Goal: Task Accomplishment & Management: Use online tool/utility

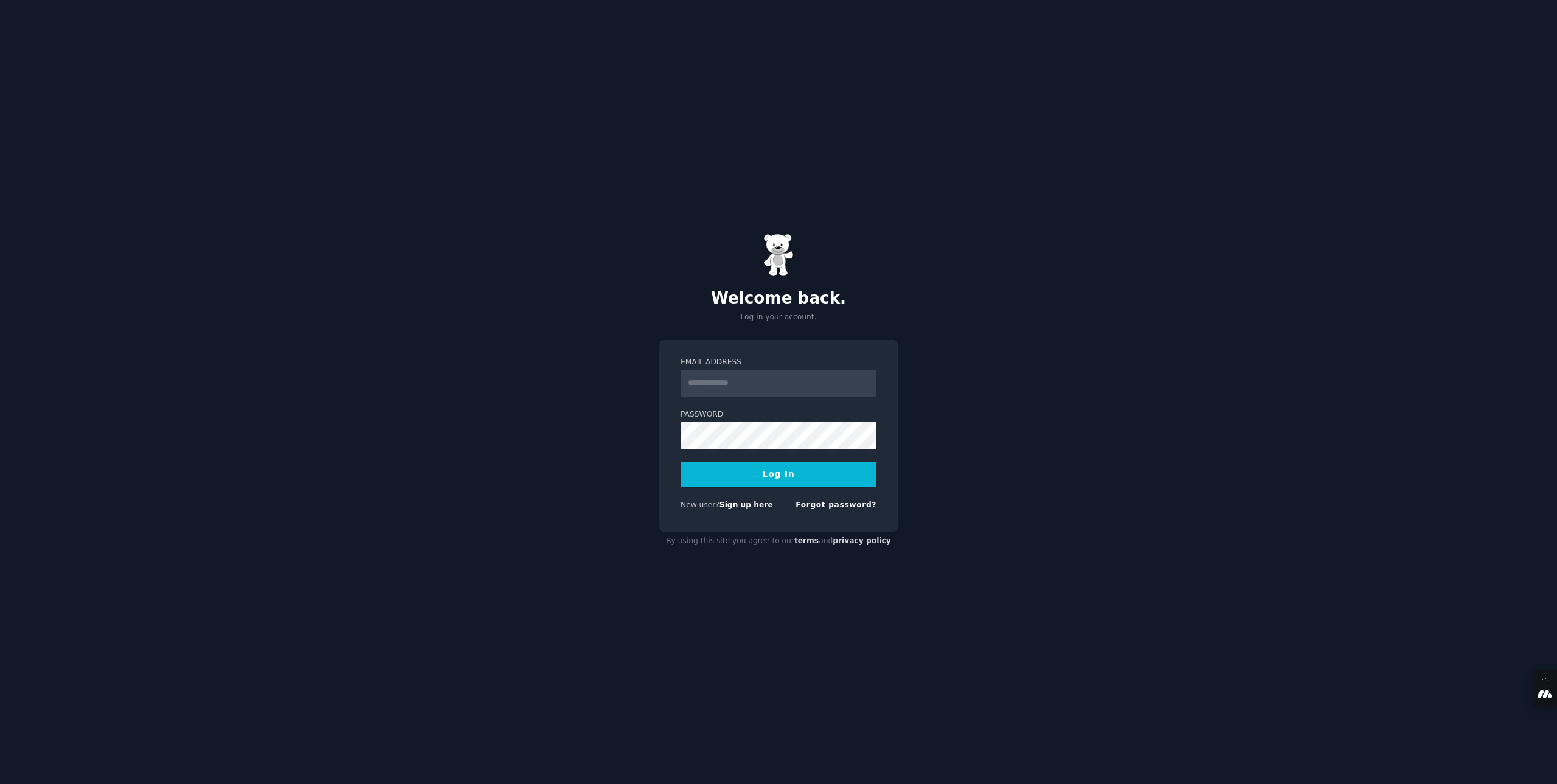
click at [714, 386] on input "Email Address" at bounding box center [778, 383] width 196 height 27
type input "**********"
drag, startPoint x: 794, startPoint y: 495, endPoint x: 798, endPoint y: 488, distance: 8.1
click at [795, 495] on form "**********" at bounding box center [778, 436] width 196 height 159
click at [797, 486] on button "Log In" at bounding box center [778, 475] width 196 height 26
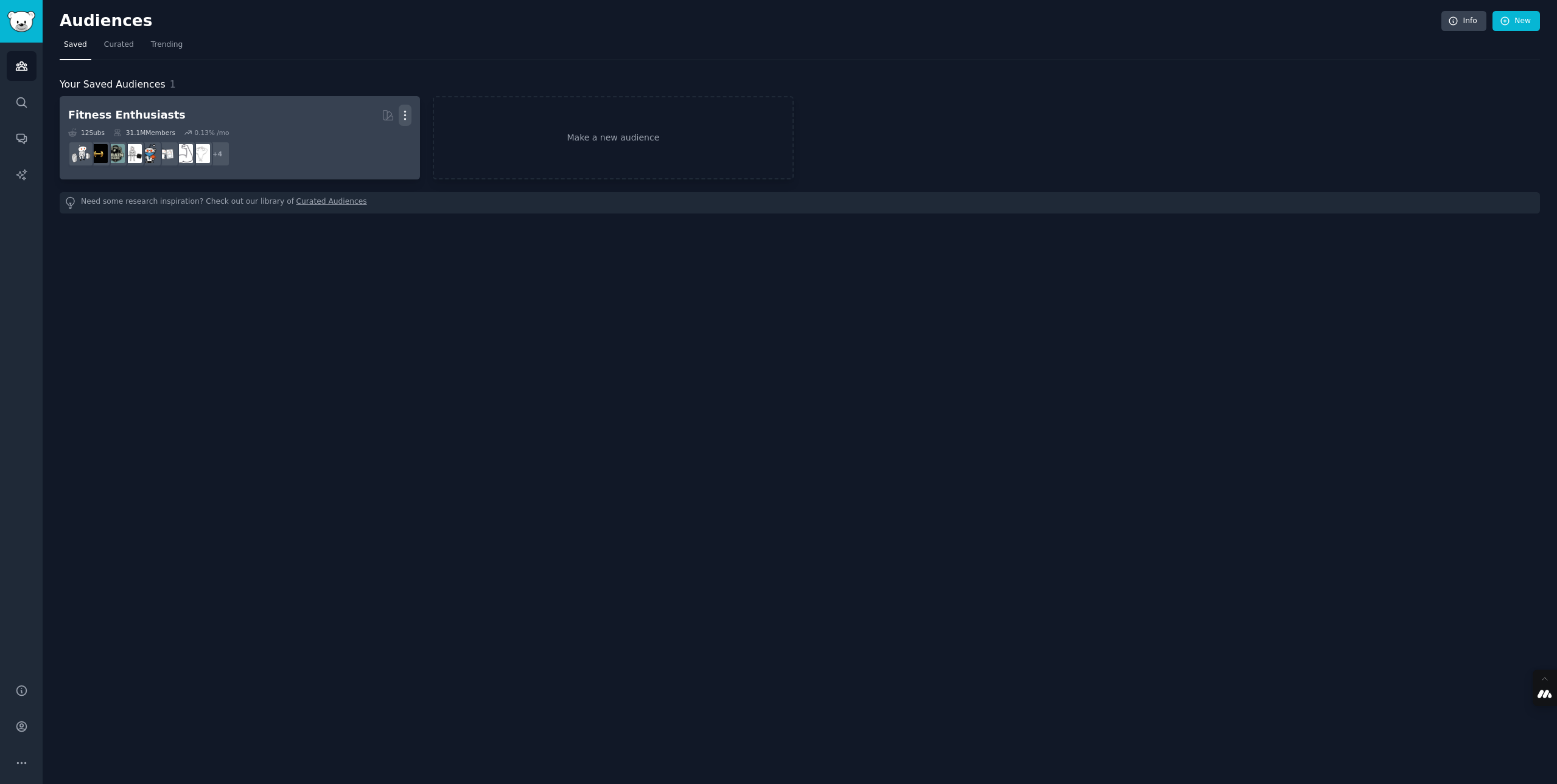
click at [405, 113] on icon "button" at bounding box center [405, 115] width 1 height 9
click at [373, 136] on p "Delete" at bounding box center [371, 140] width 28 height 12
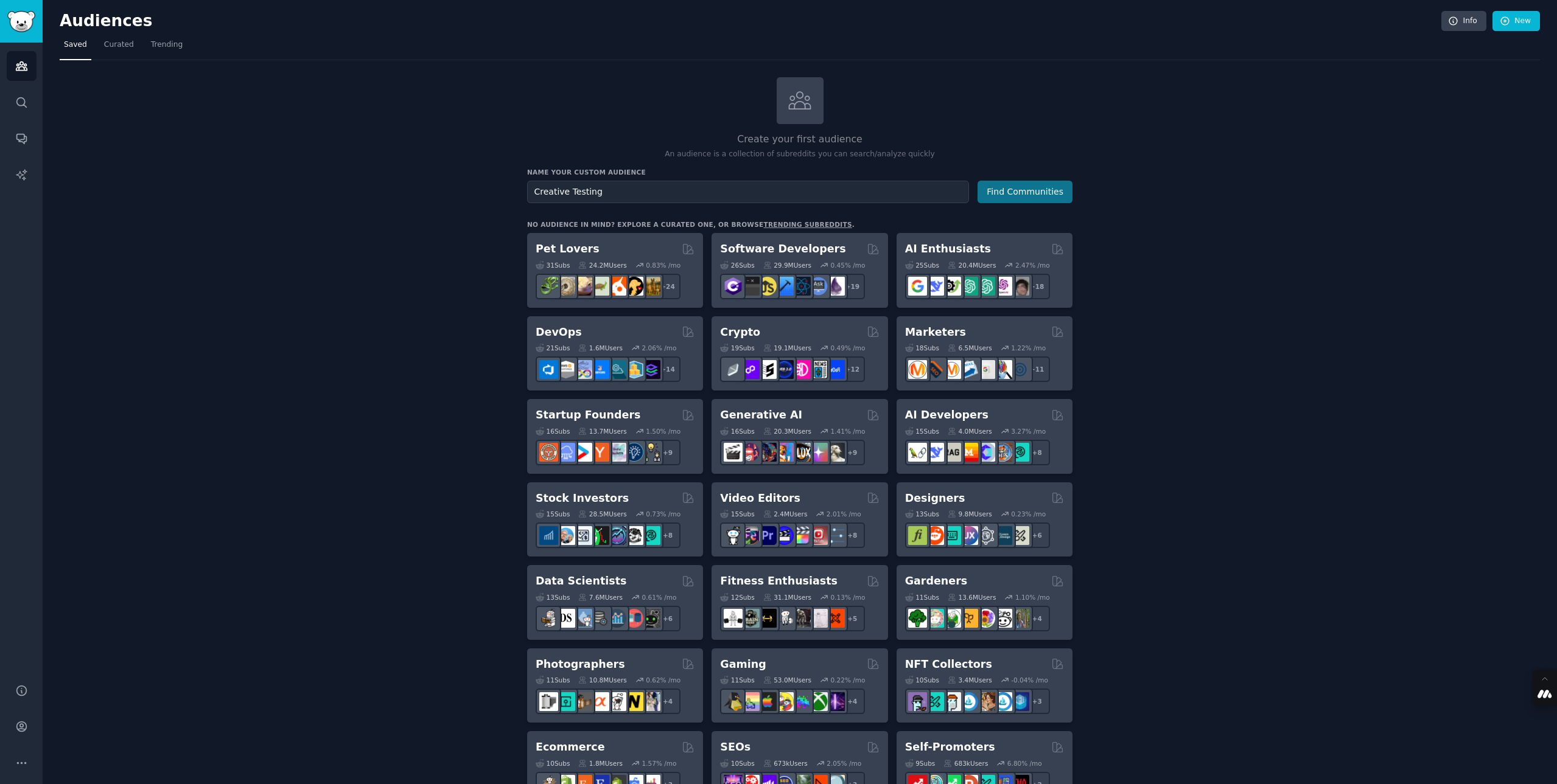
type input "Creative Testing"
click at [1017, 188] on button "Find Communities" at bounding box center [1025, 191] width 95 height 22
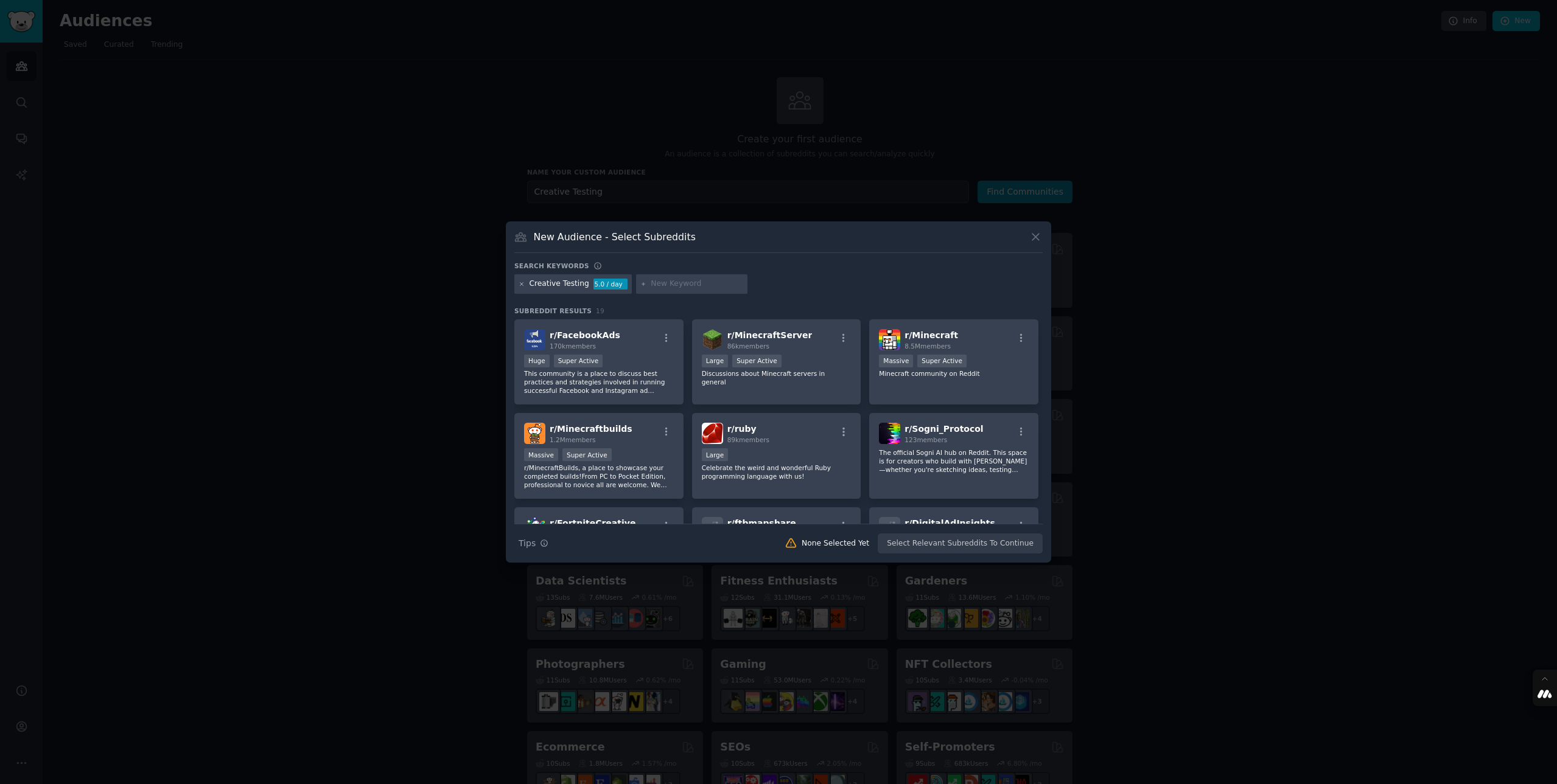
click at [521, 282] on icon at bounding box center [522, 284] width 7 height 7
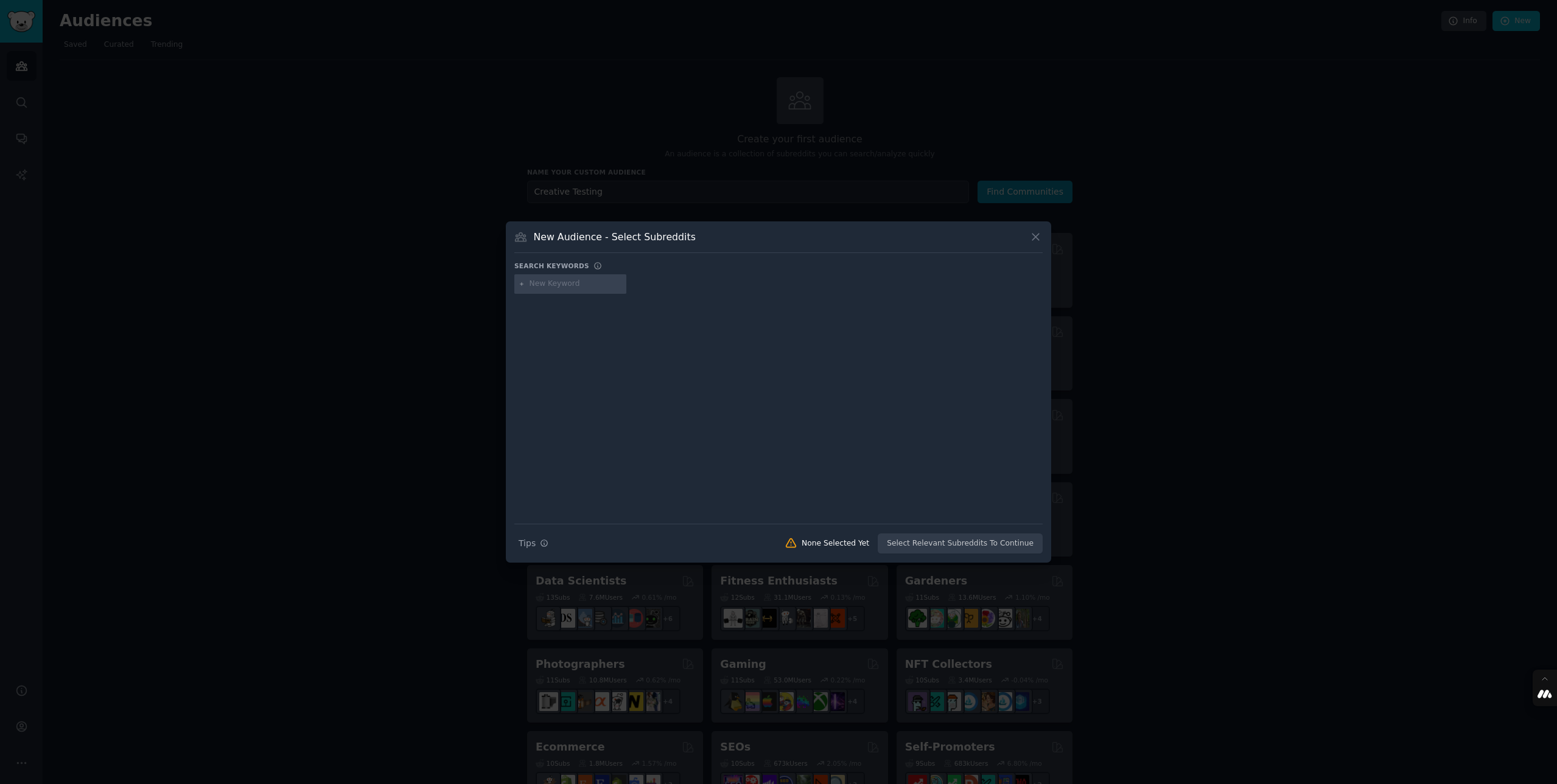
click at [557, 281] on input "text" at bounding box center [576, 283] width 92 height 11
type input "AdTech"
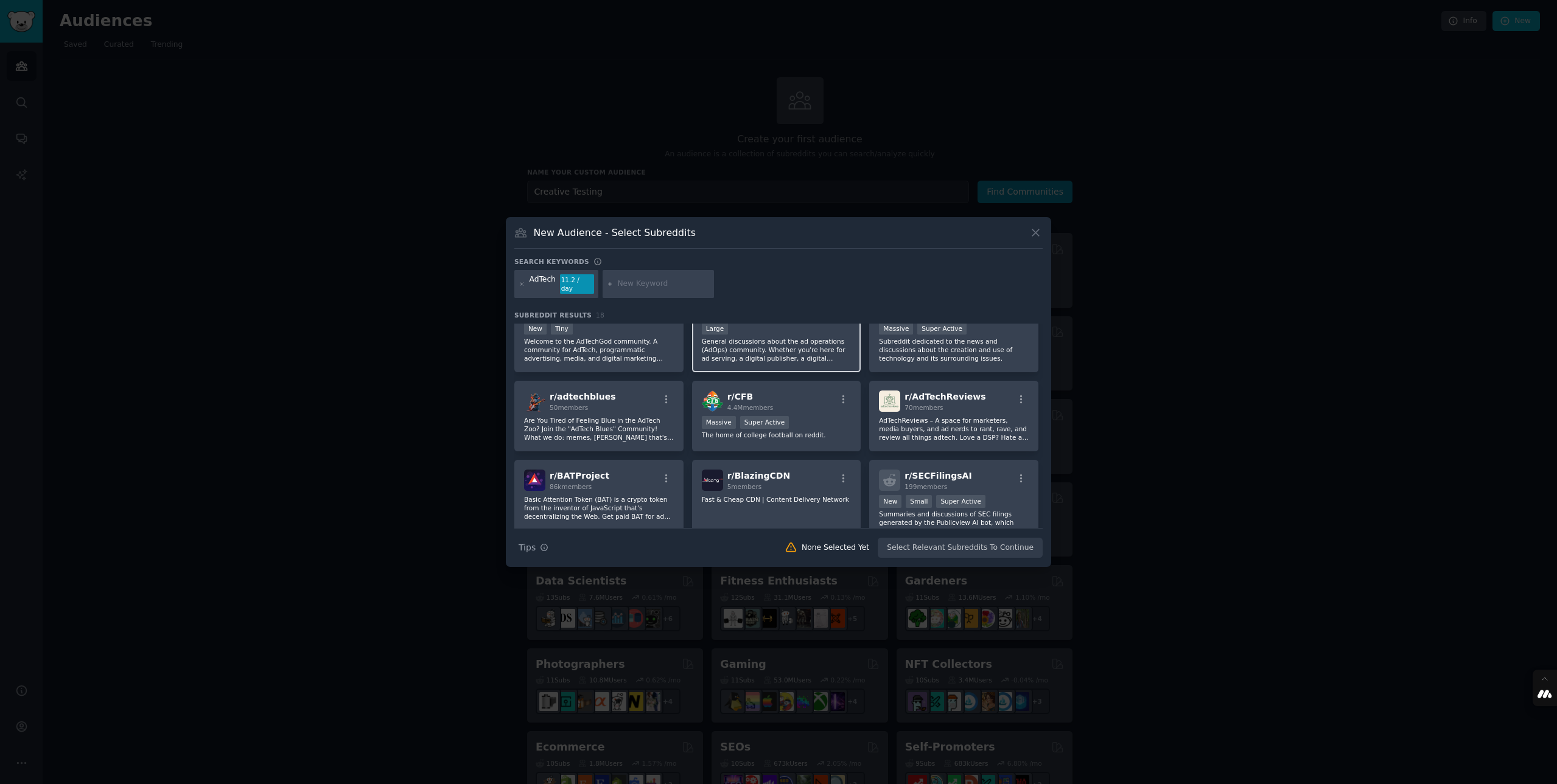
scroll to position [132, 0]
type input "creative testing"
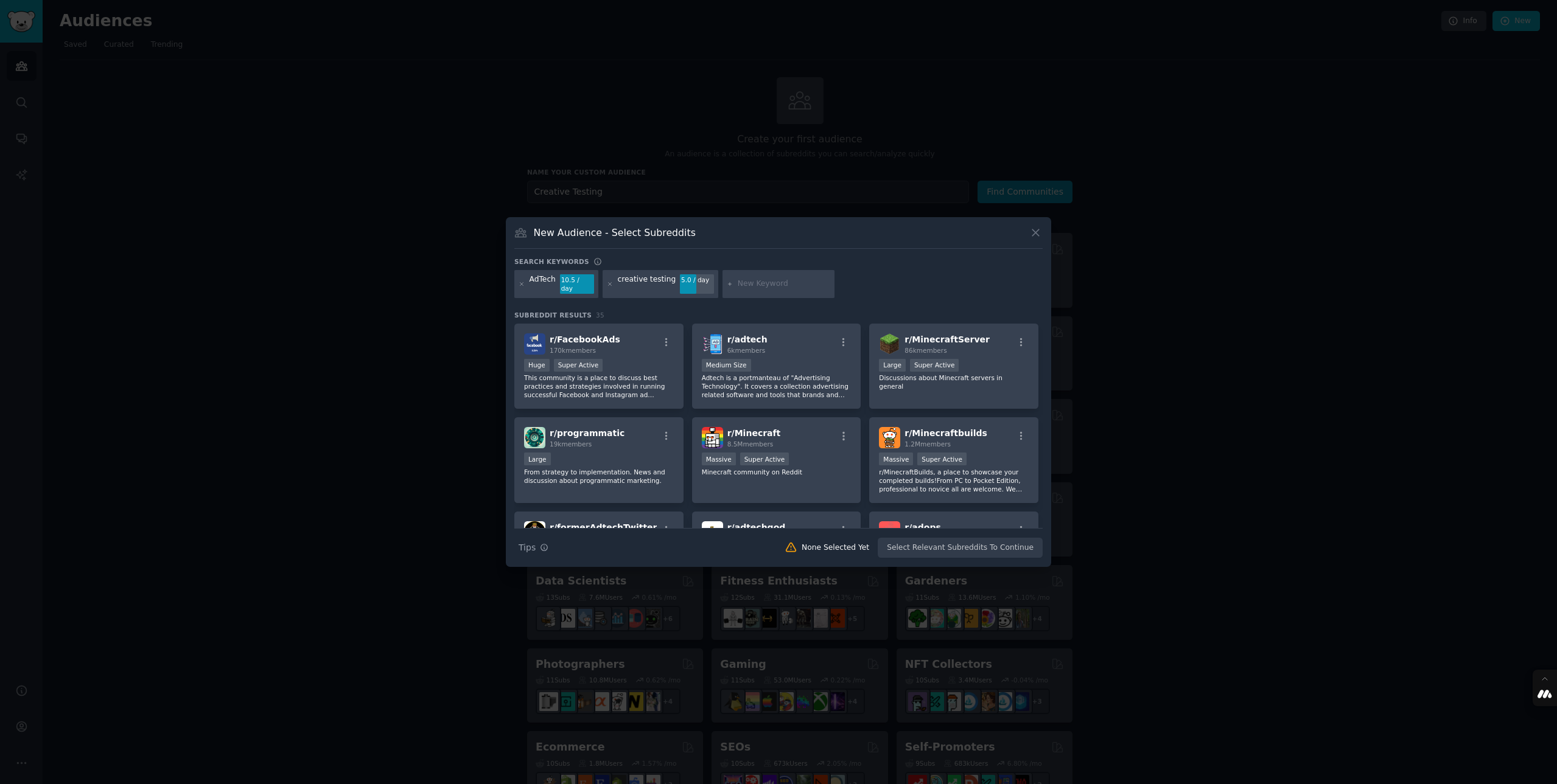
click at [776, 282] on input "text" at bounding box center [783, 283] width 92 height 11
type input "Kantar"
type input "CreativeX"
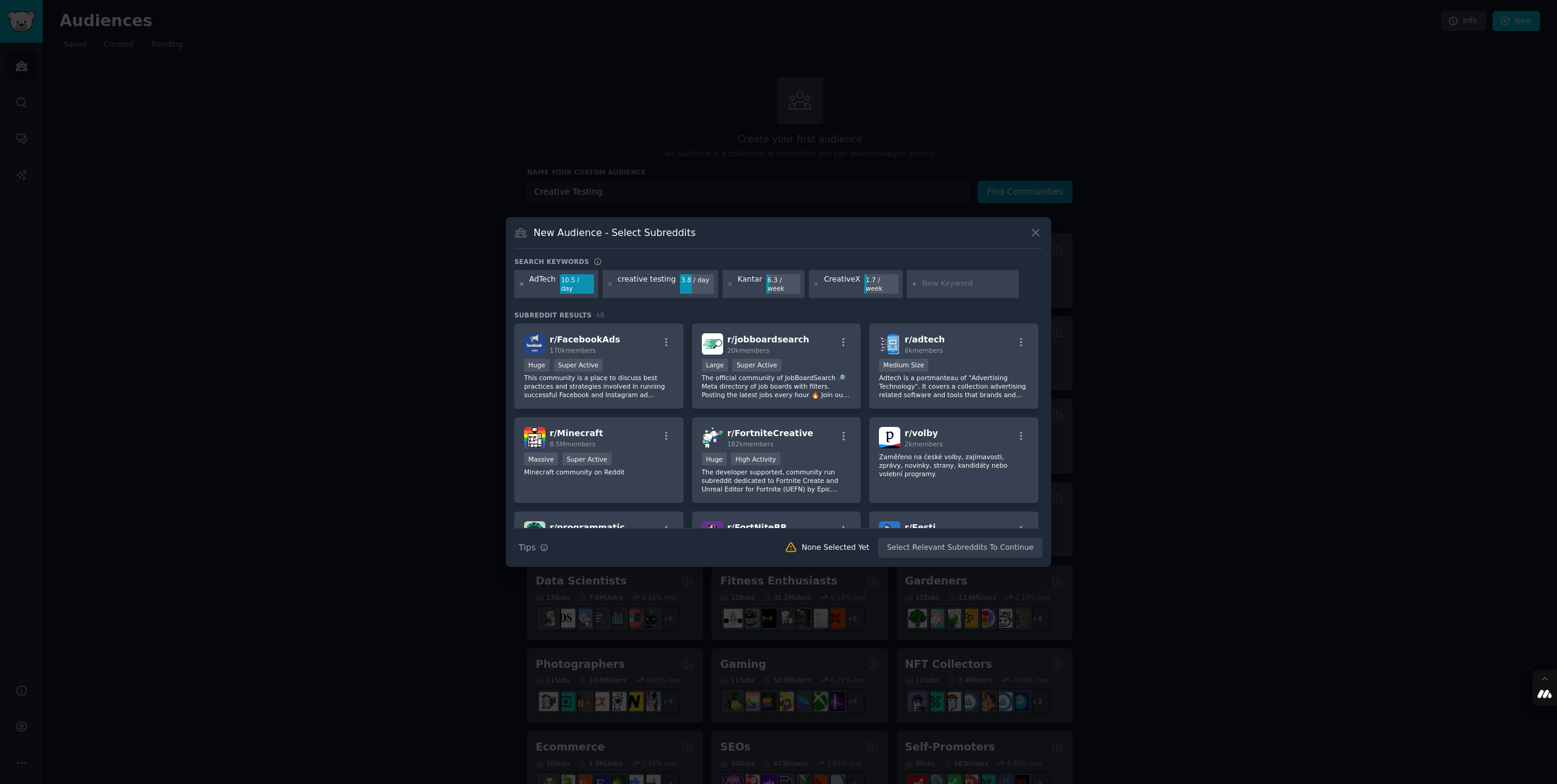
click at [520, 282] on icon at bounding box center [521, 283] width 3 height 3
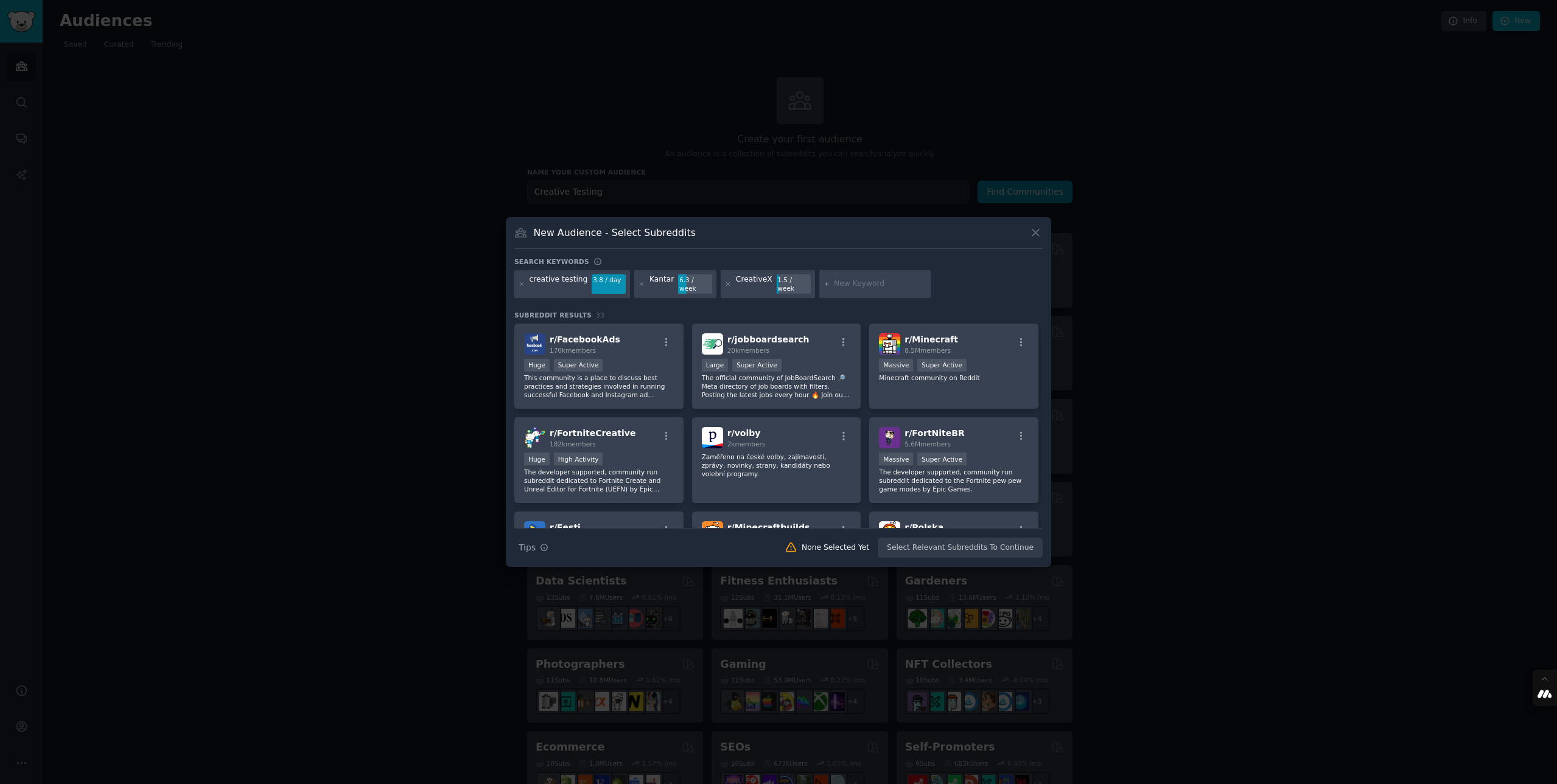
click at [847, 288] on input "text" at bounding box center [880, 283] width 92 height 11
drag, startPoint x: 976, startPoint y: 236, endPoint x: 945, endPoint y: 236, distance: 31.0
click at [945, 236] on div "New Audience - Select Subreddits" at bounding box center [778, 237] width 529 height 23
click at [630, 333] on div "r/ FacebookAds 170k members" at bounding box center [599, 344] width 150 height 21
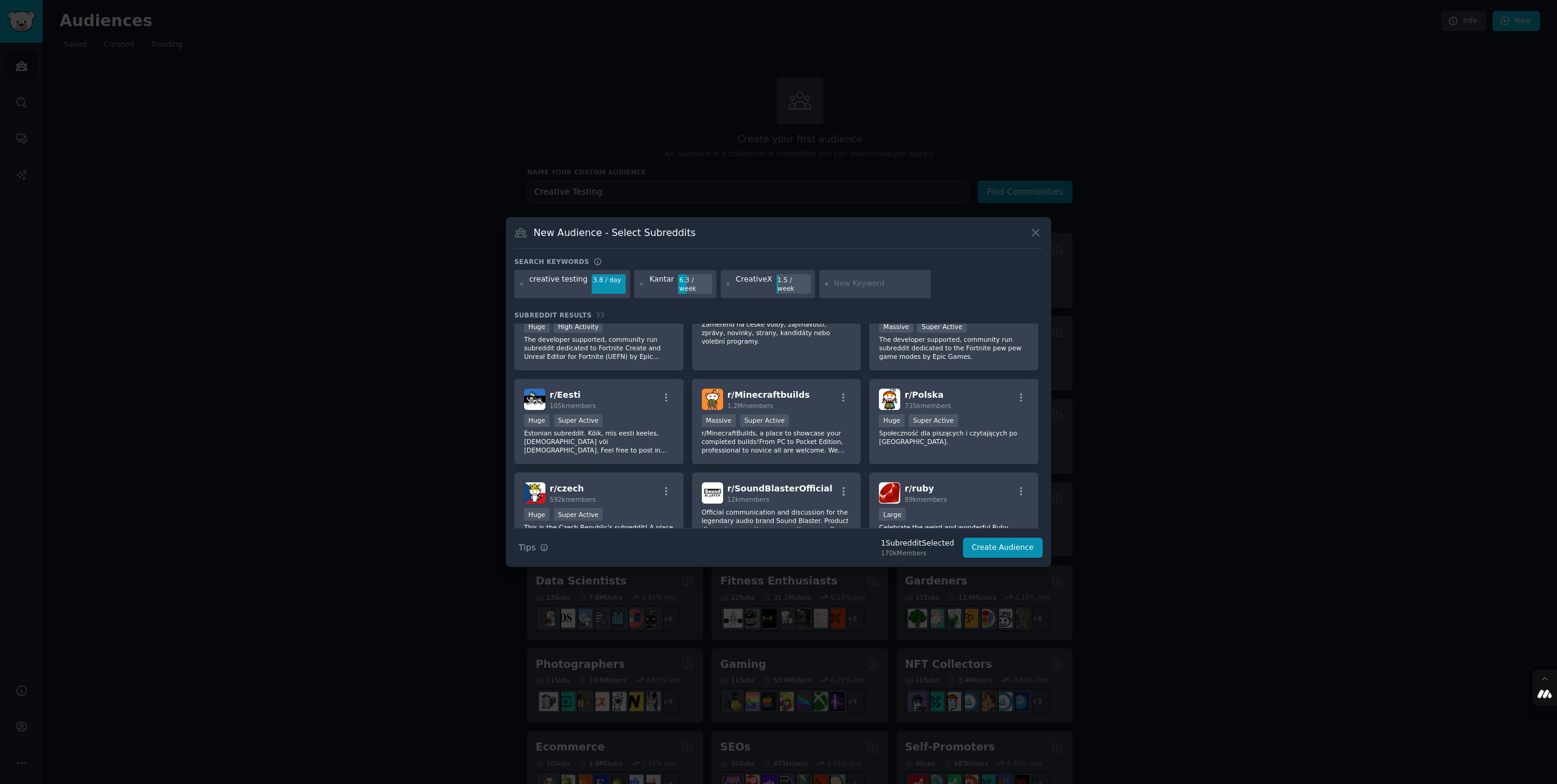
scroll to position [295, 0]
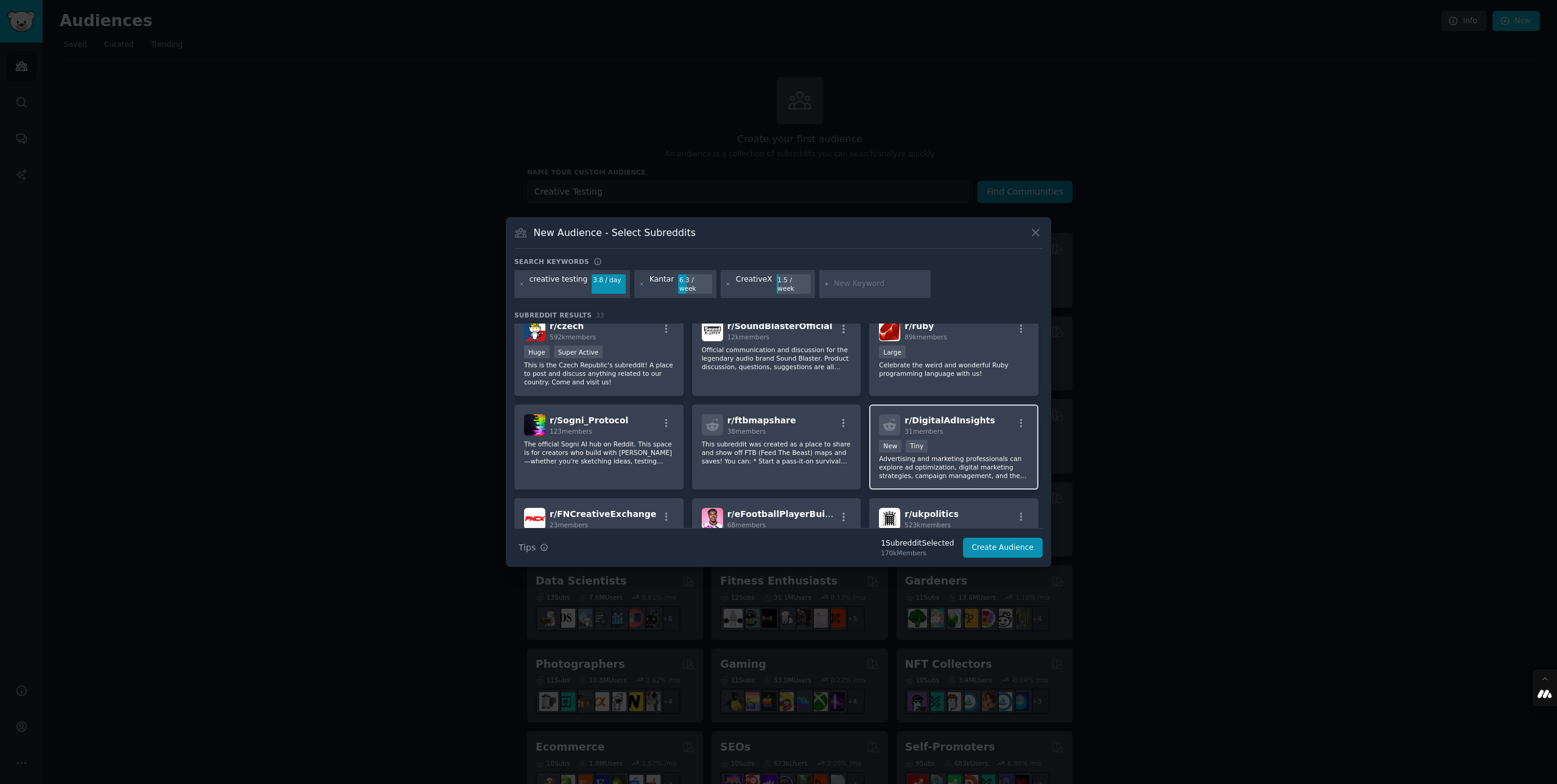
click at [945, 419] on span "r/ DigitalAdInsights" at bounding box center [950, 421] width 90 height 10
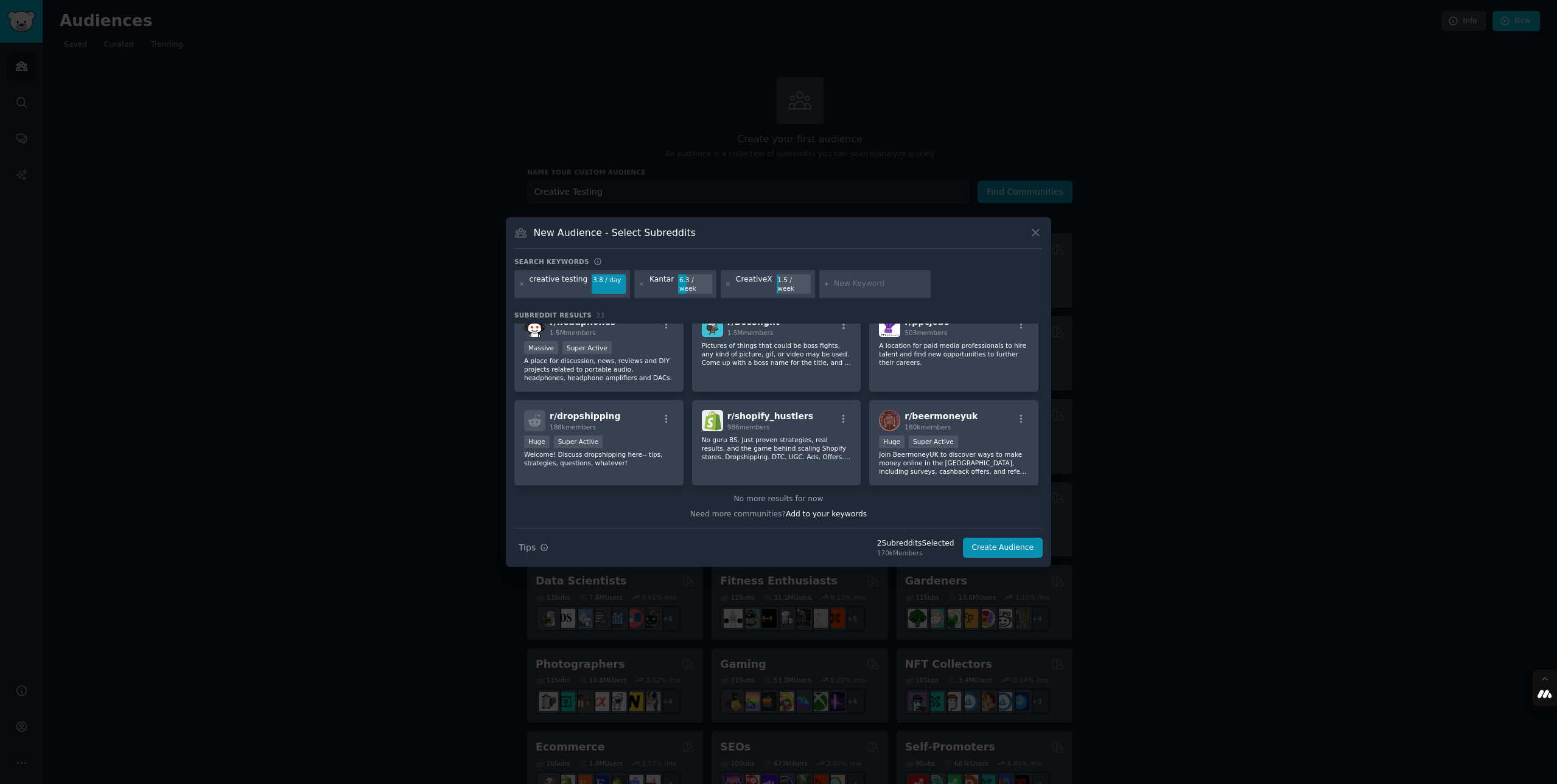
scroll to position [0, 0]
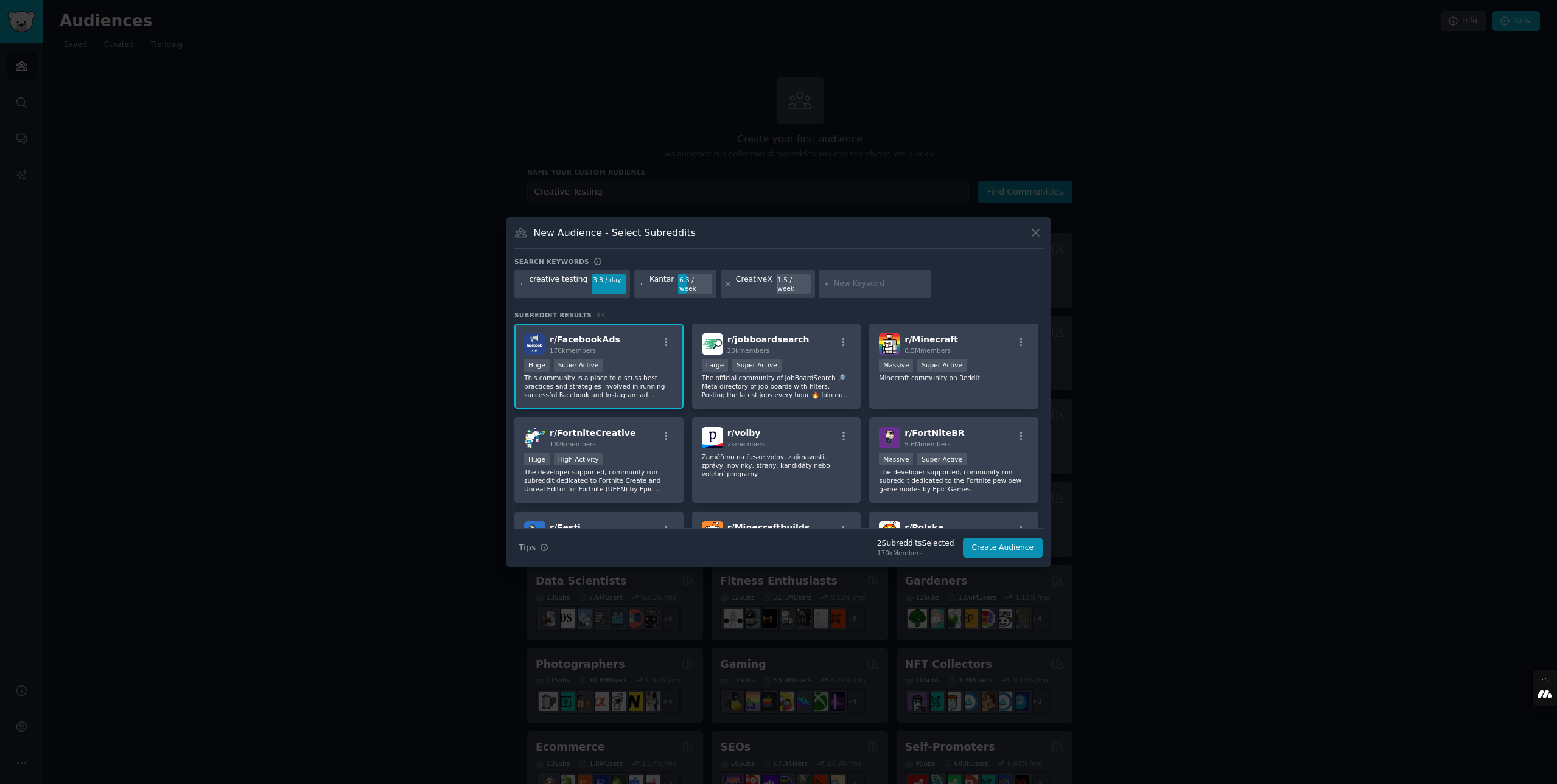
click at [640, 284] on icon at bounding box center [641, 284] width 7 height 7
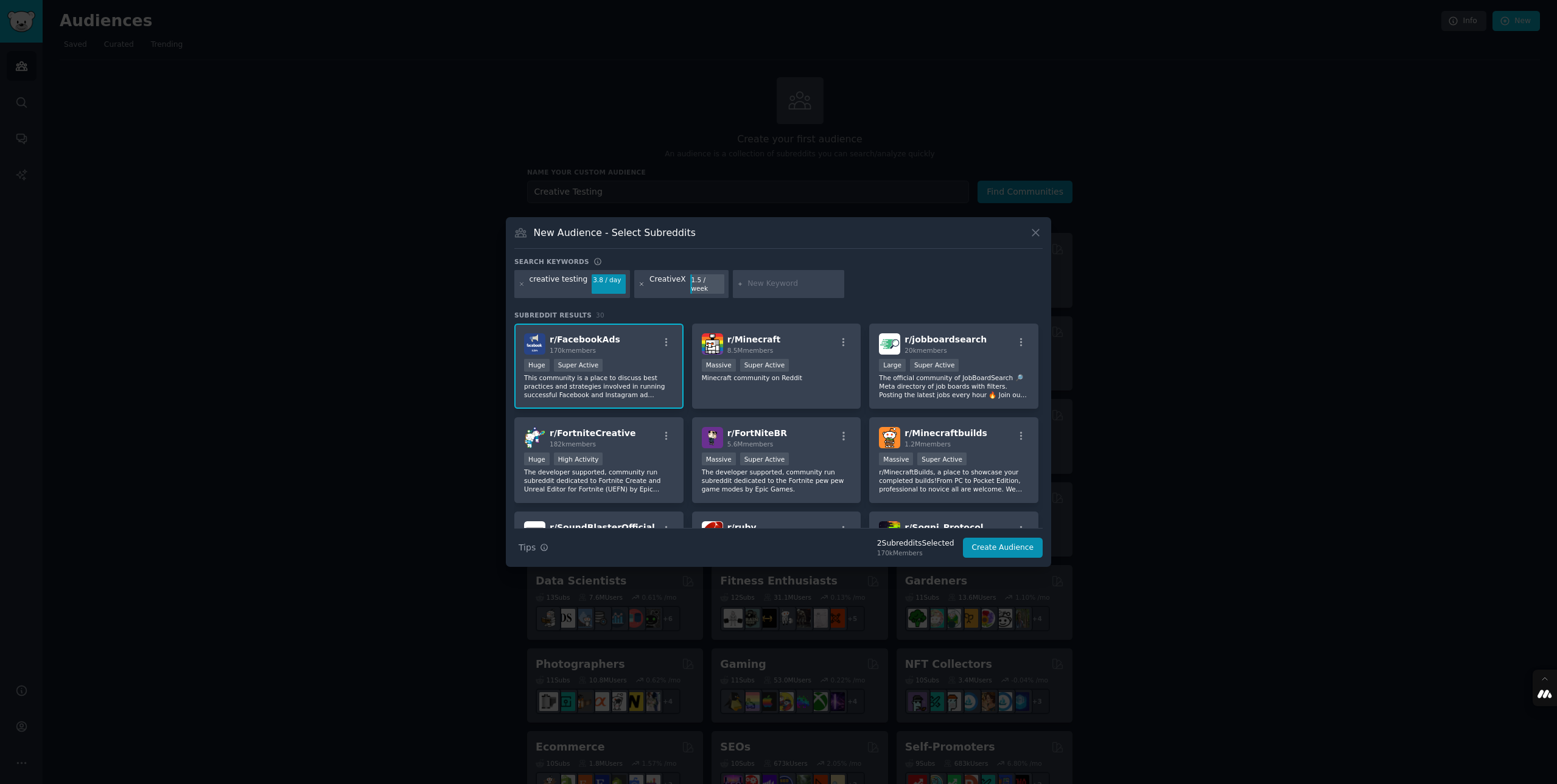
click at [640, 282] on icon at bounding box center [641, 283] width 3 height 3
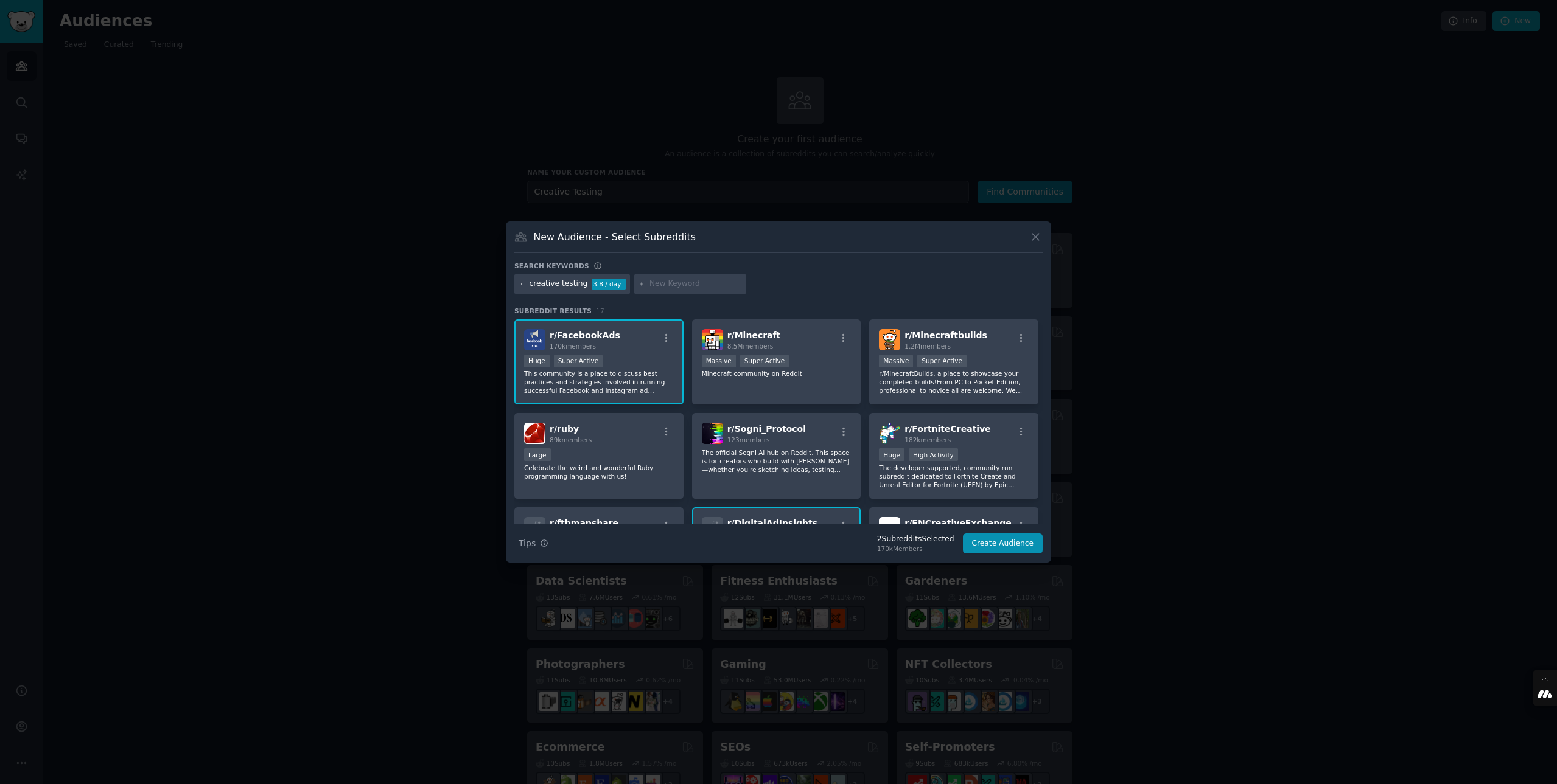
click at [519, 283] on icon at bounding box center [522, 284] width 7 height 7
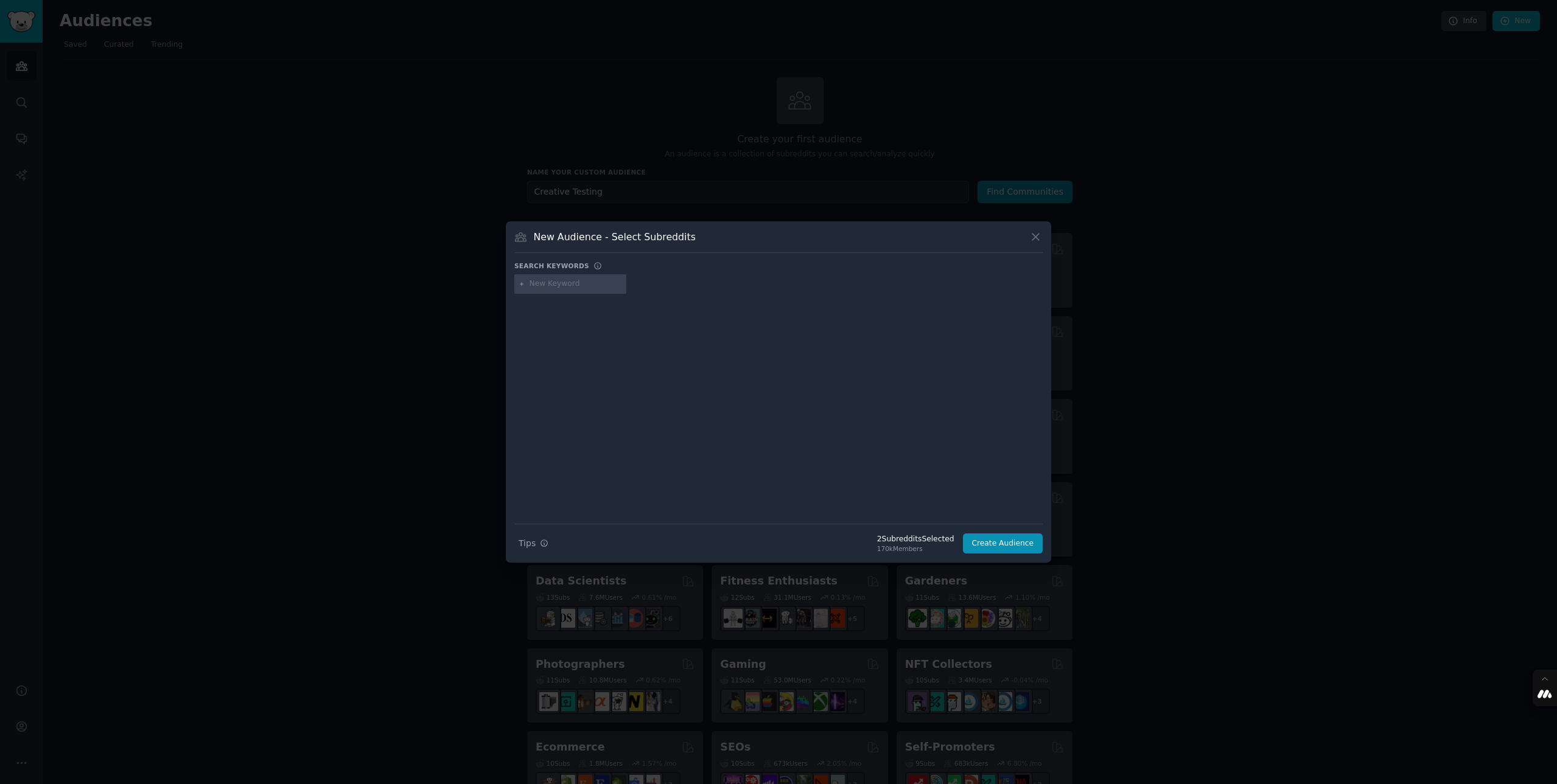
click at [567, 283] on input "text" at bounding box center [576, 283] width 92 height 11
type input "Ipsos"
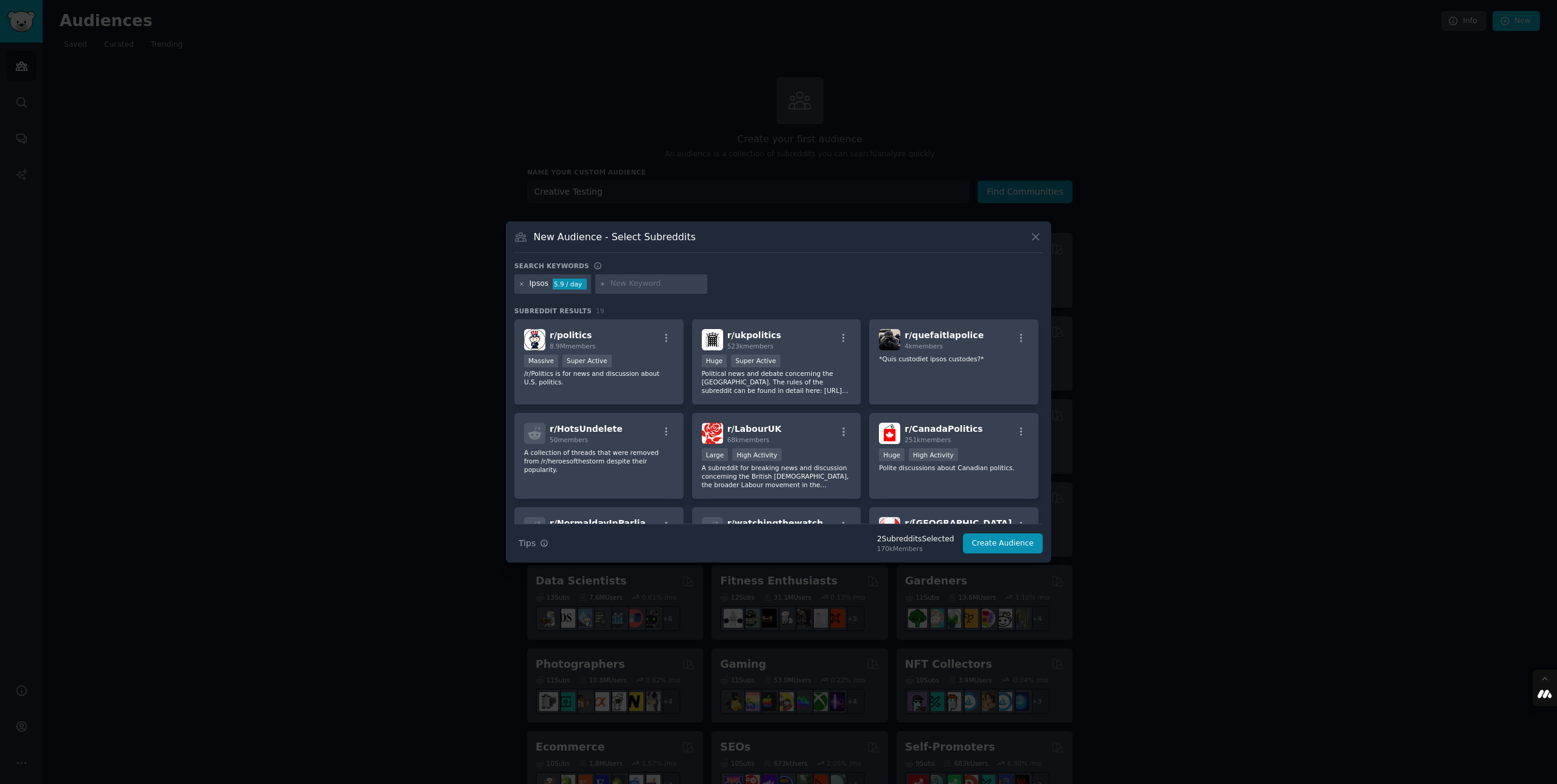
click at [522, 283] on icon at bounding box center [521, 283] width 3 height 3
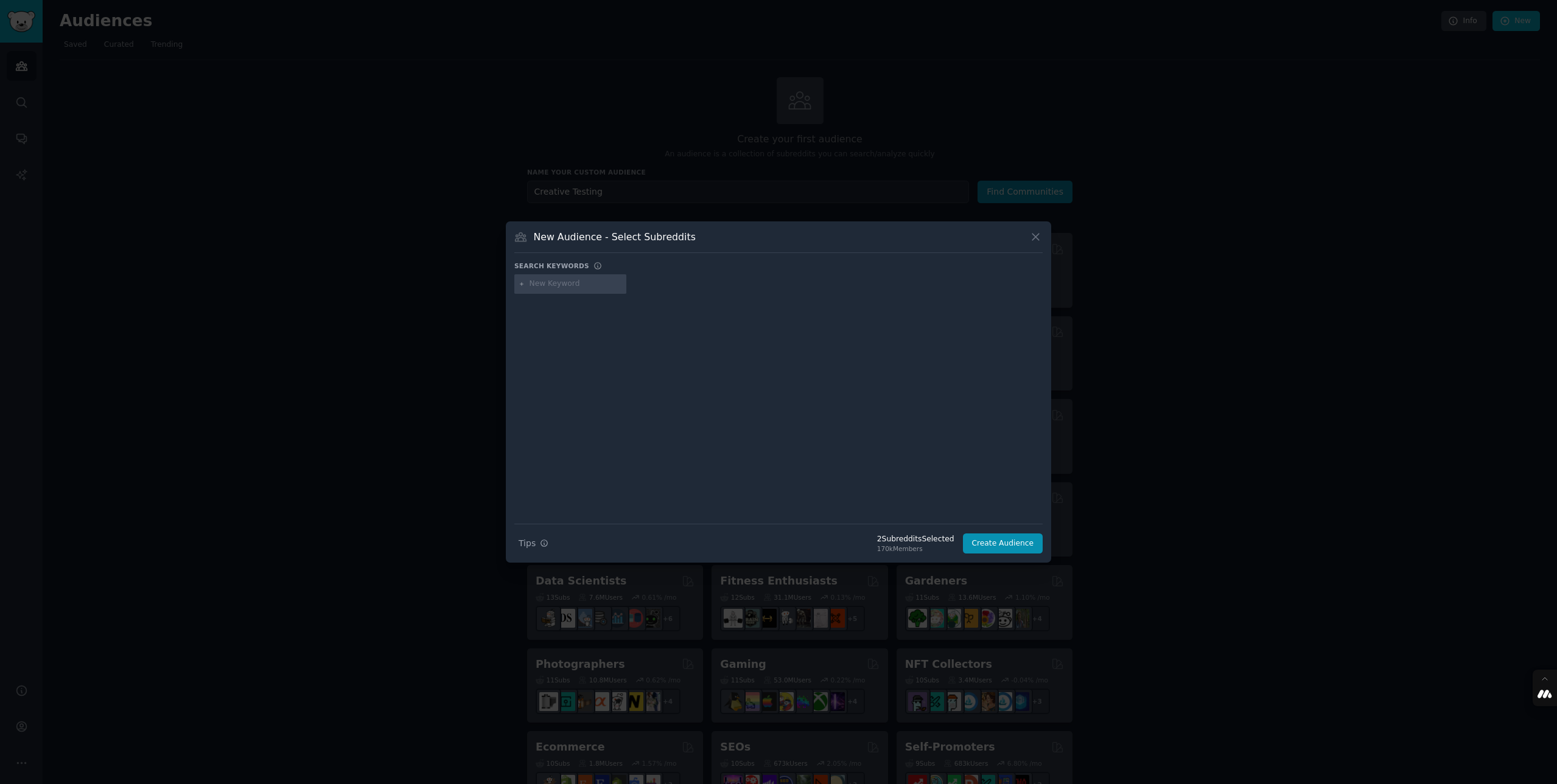
click at [547, 283] on input "text" at bounding box center [576, 283] width 92 height 11
type input "Creative Intelligence"
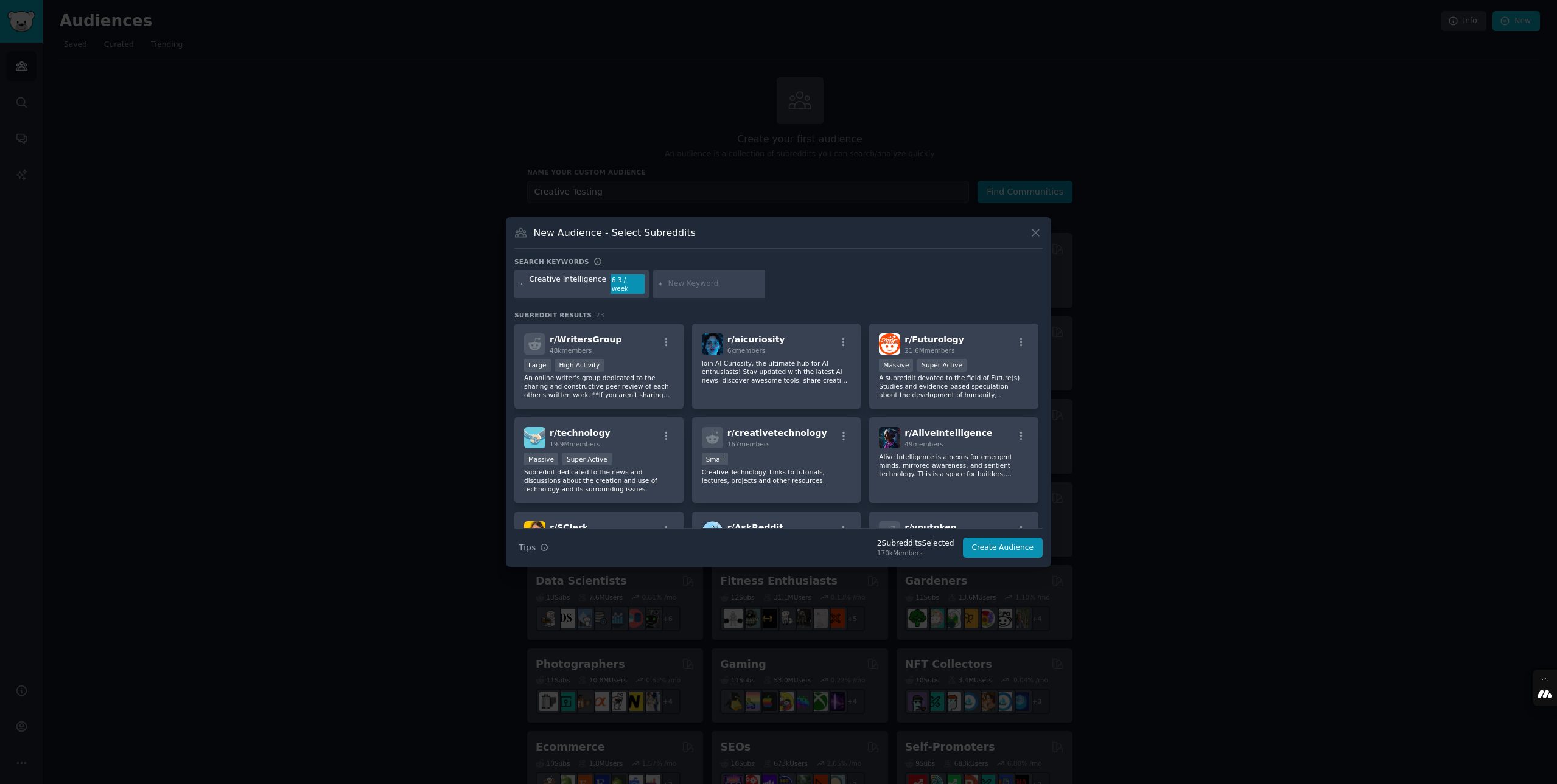
click at [689, 286] on input "text" at bounding box center [714, 283] width 92 height 11
click at [522, 282] on icon at bounding box center [522, 284] width 7 height 7
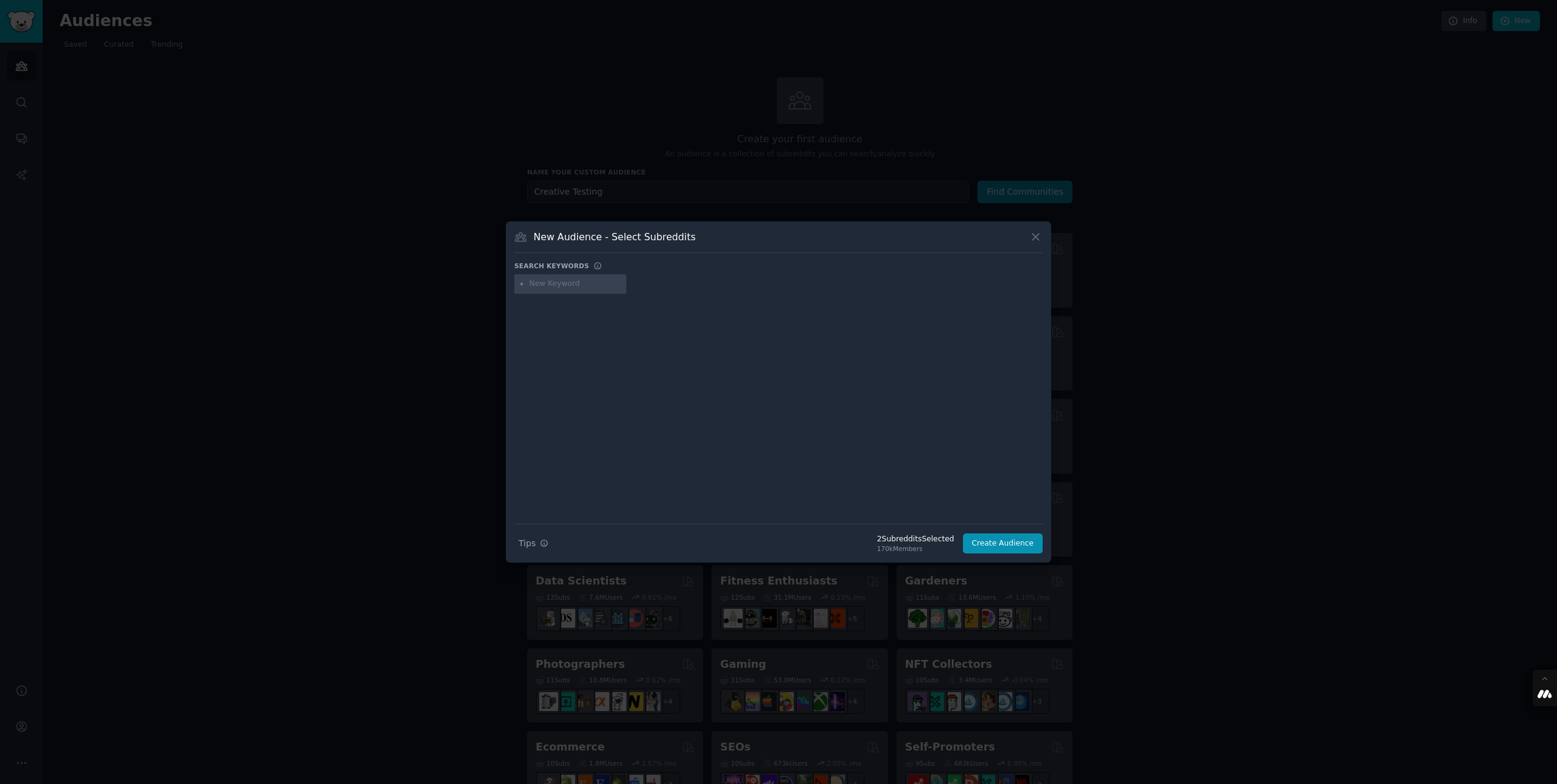
click at [556, 284] on input "text" at bounding box center [576, 283] width 92 height 11
type input "Zappi"
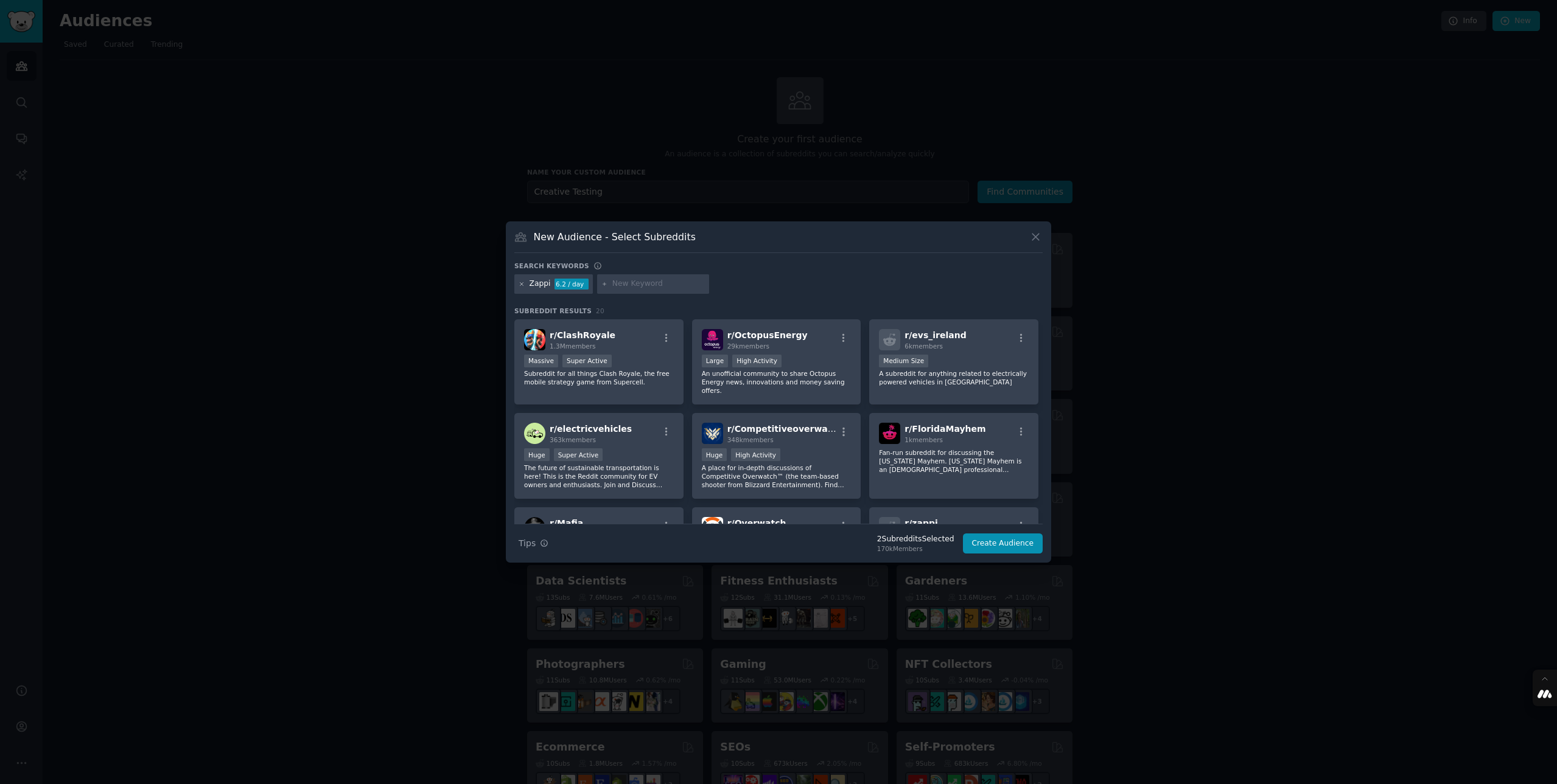
click at [524, 283] on icon at bounding box center [522, 284] width 7 height 7
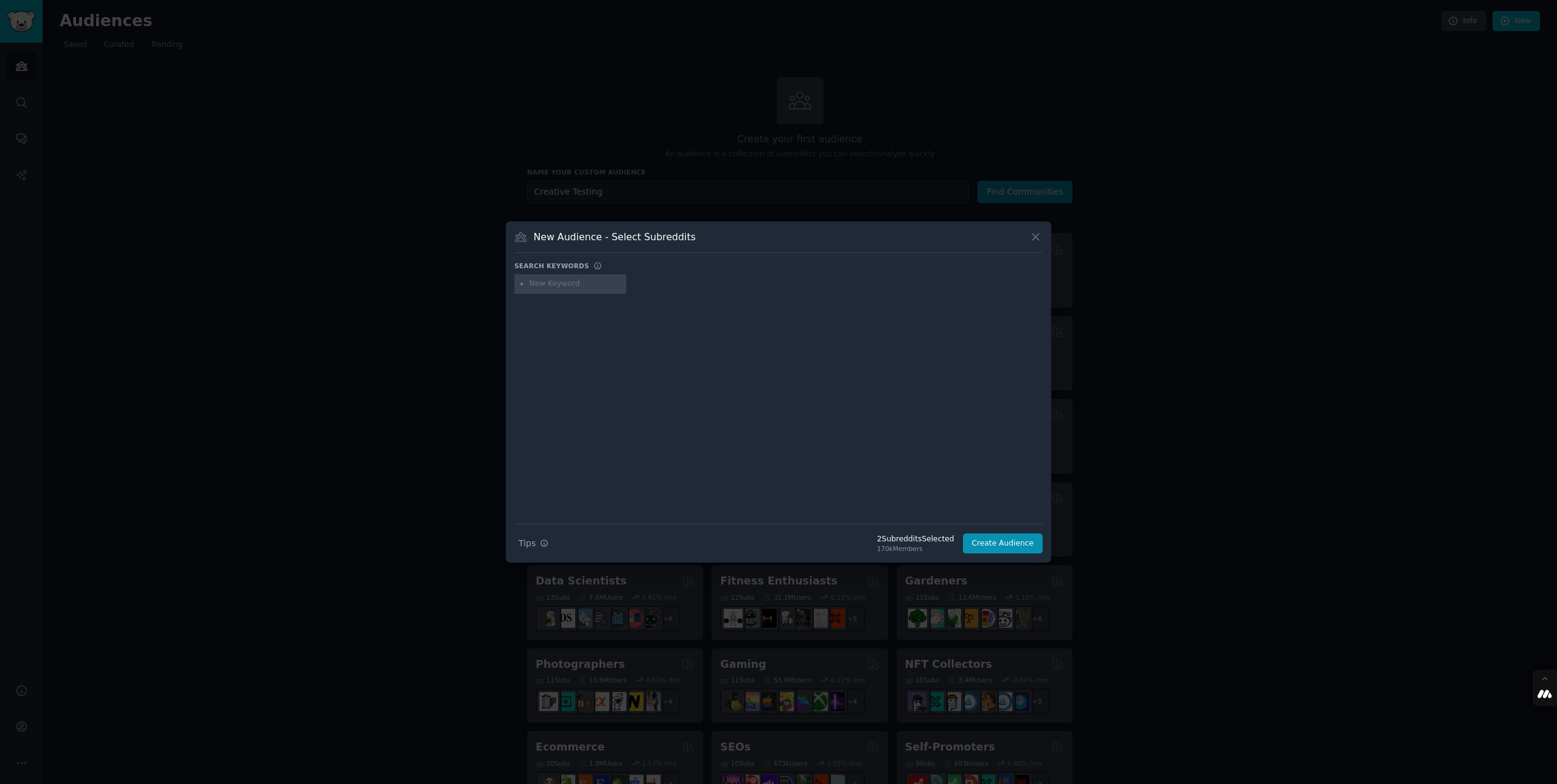
click at [545, 285] on input "text" at bounding box center [576, 283] width 92 height 11
type input "[PERSON_NAME]"
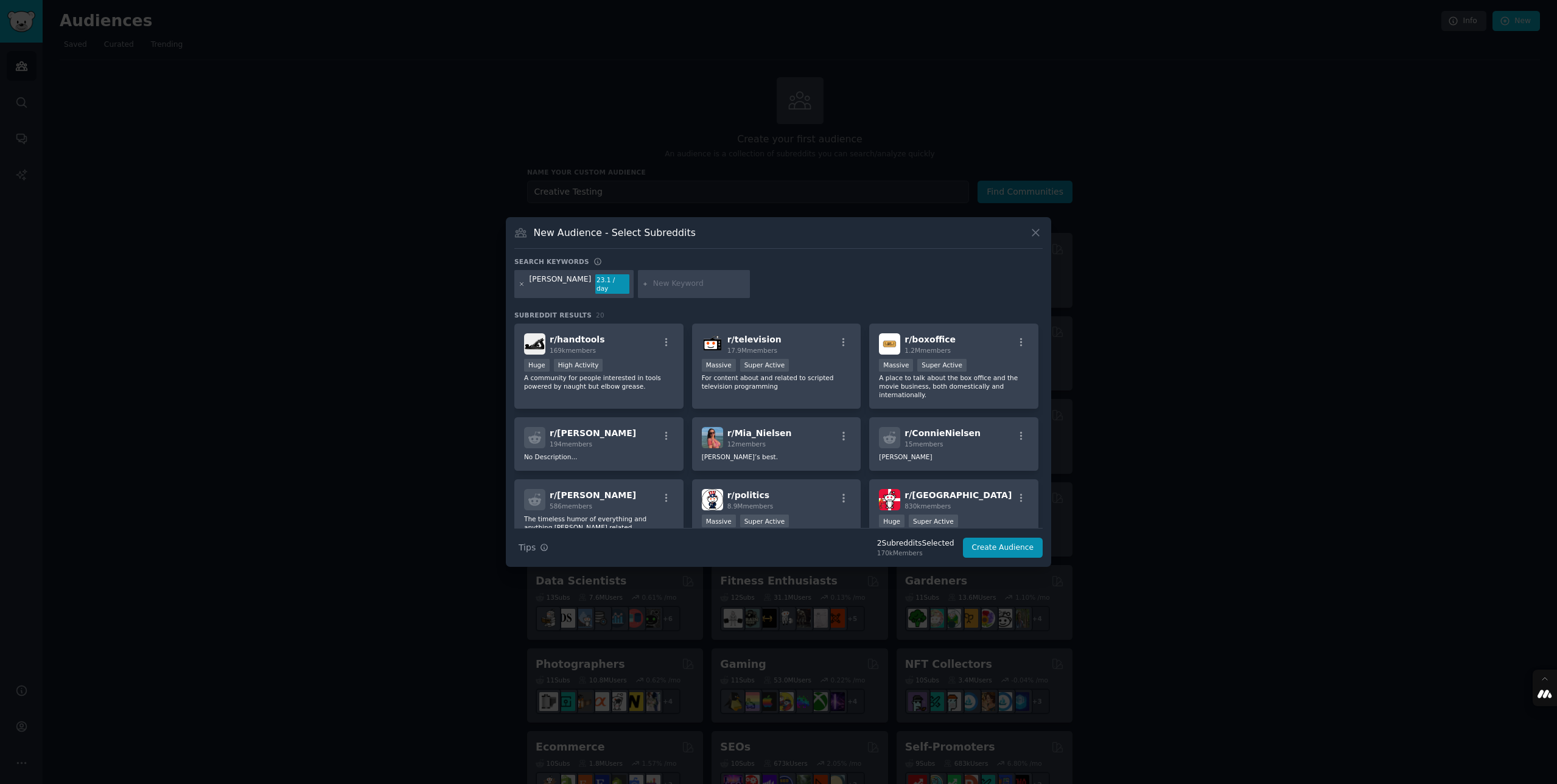
click at [524, 285] on icon at bounding box center [522, 284] width 7 height 7
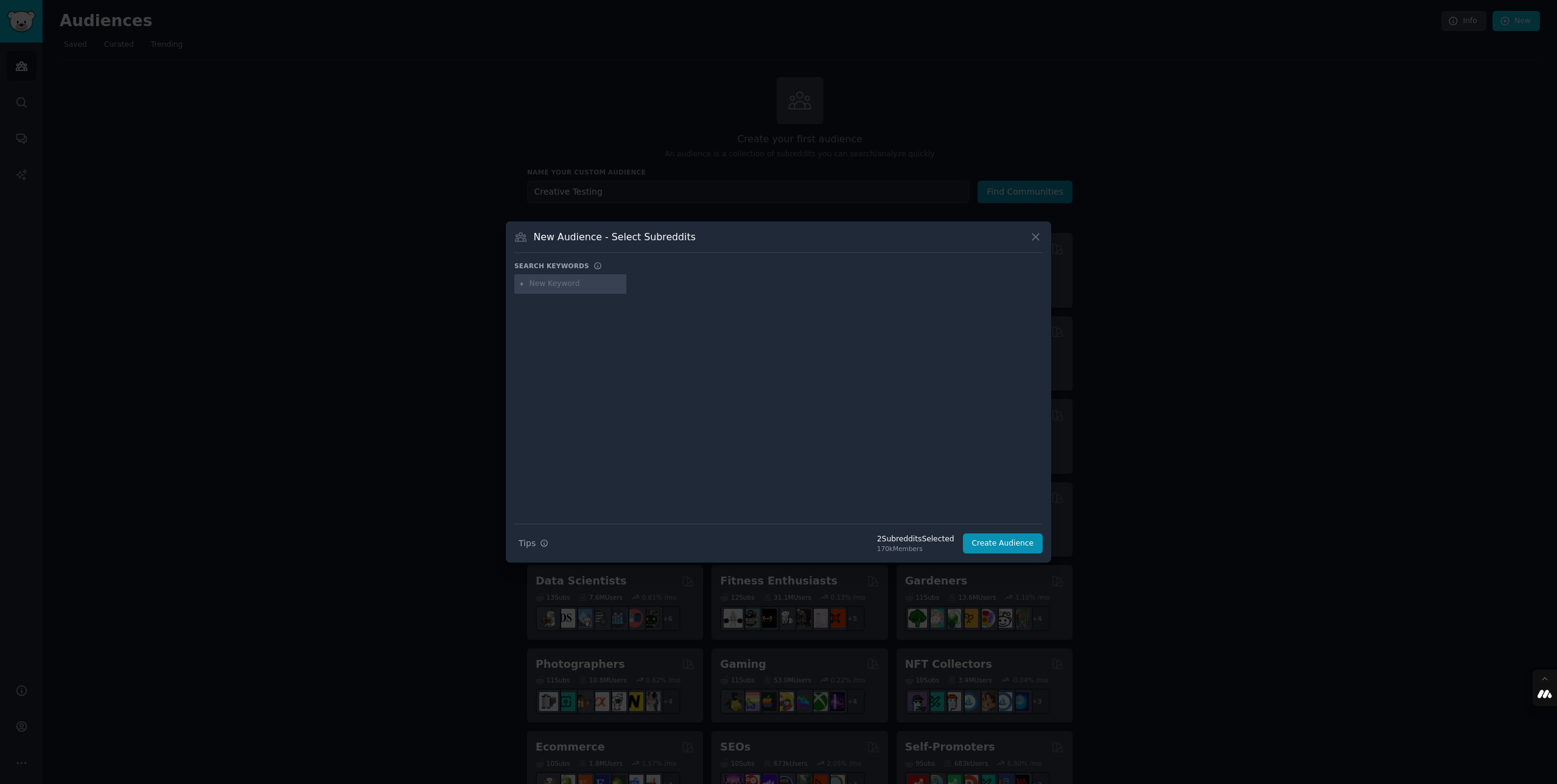
click at [531, 286] on input "text" at bounding box center [576, 283] width 92 height 11
type input "VidMob"
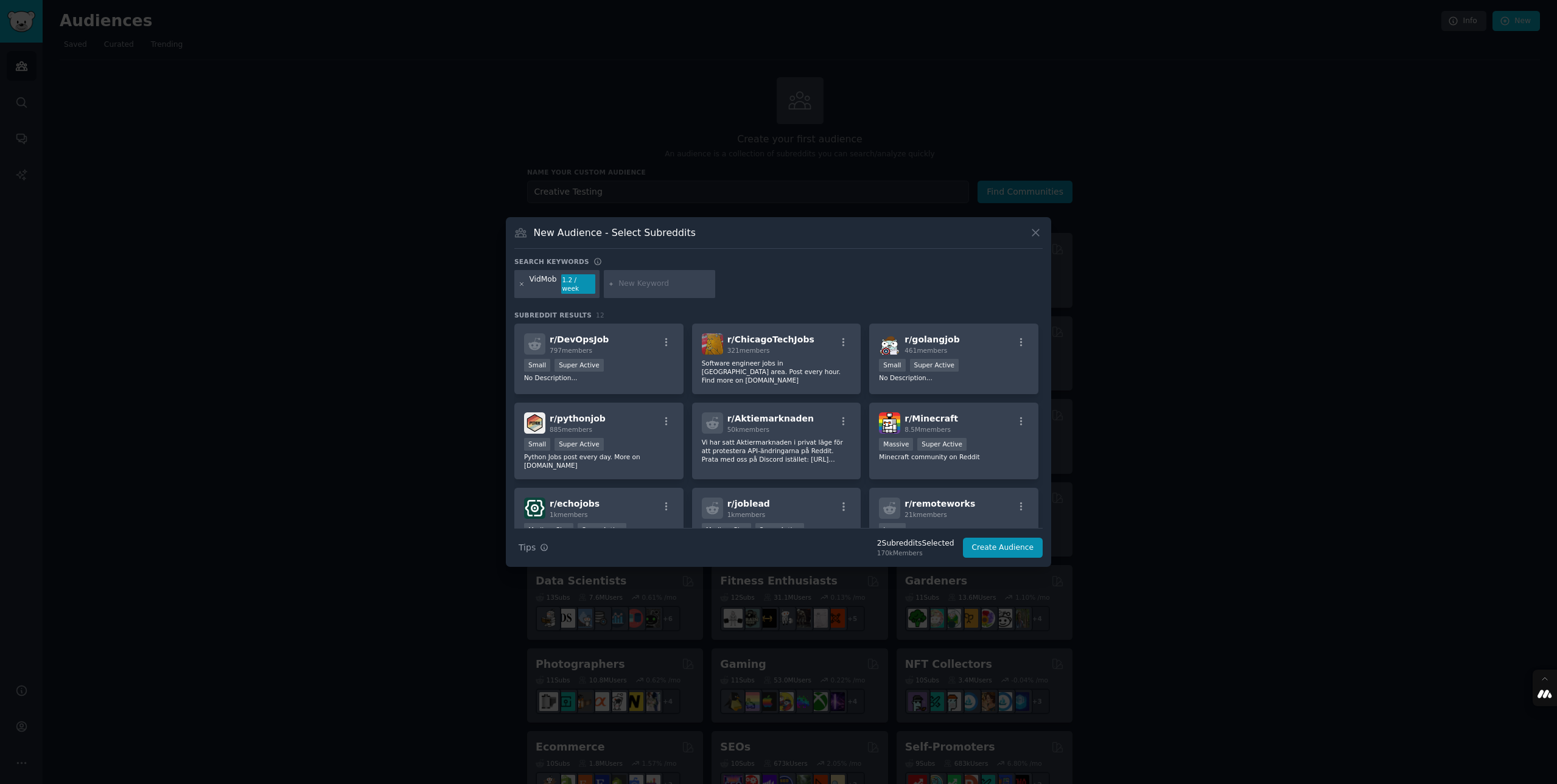
click at [521, 286] on icon at bounding box center [522, 284] width 7 height 7
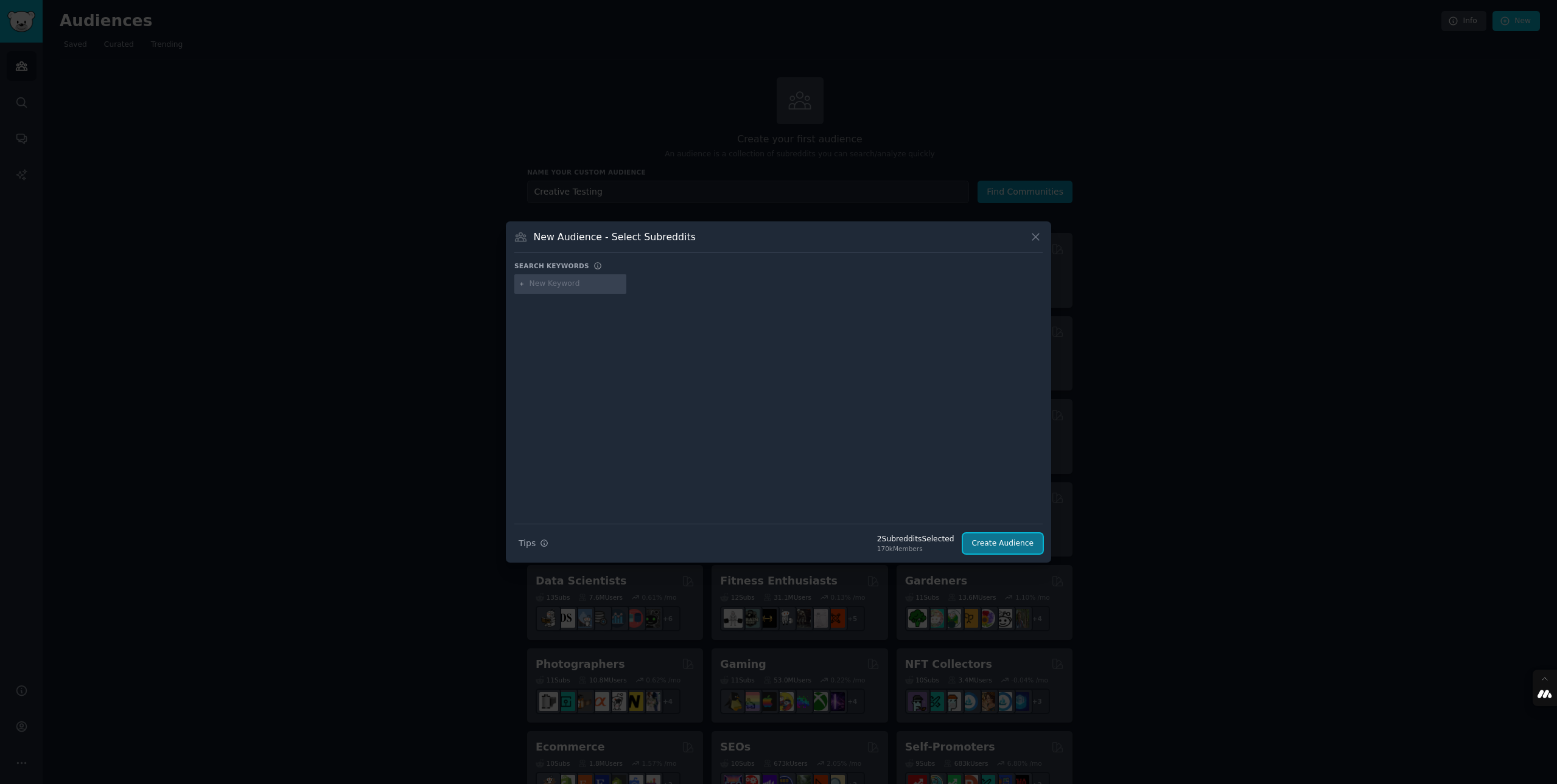
click at [1012, 542] on button "Create Audience" at bounding box center [1003, 544] width 81 height 21
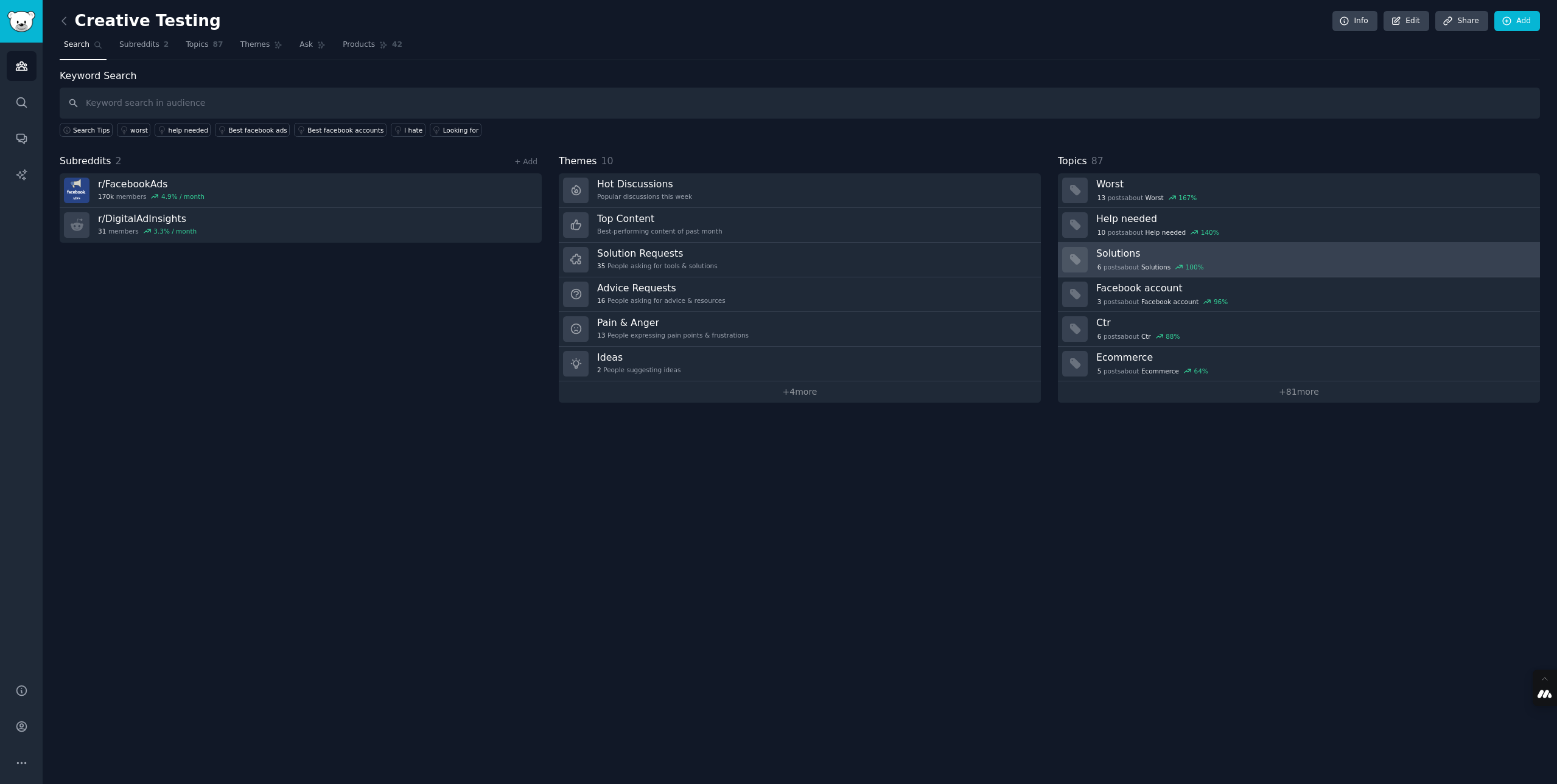
click at [1290, 257] on h3 "Solutions" at bounding box center [1313, 253] width 435 height 12
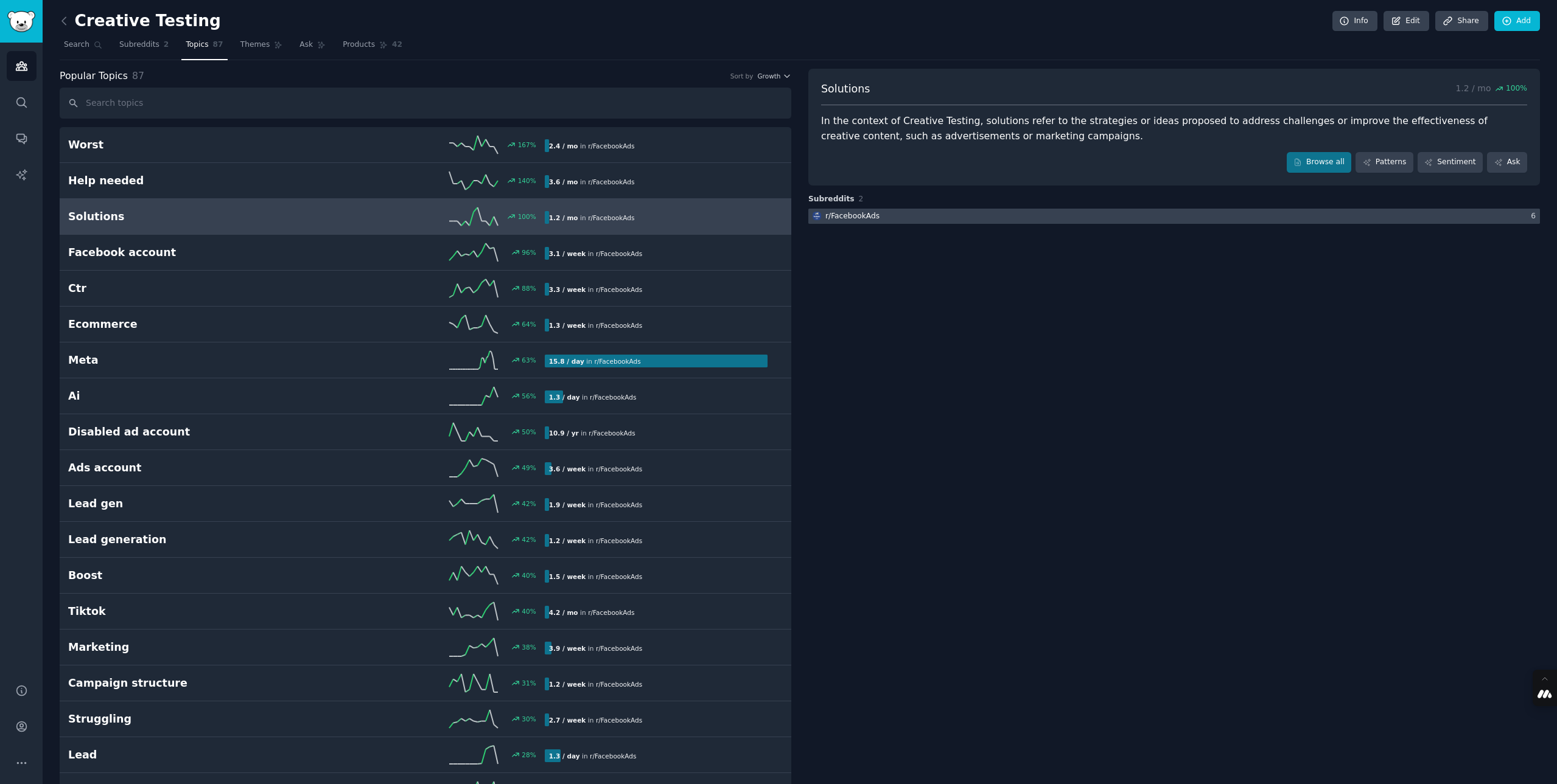
click at [853, 216] on div "r/ FacebookAds" at bounding box center [853, 216] width 54 height 11
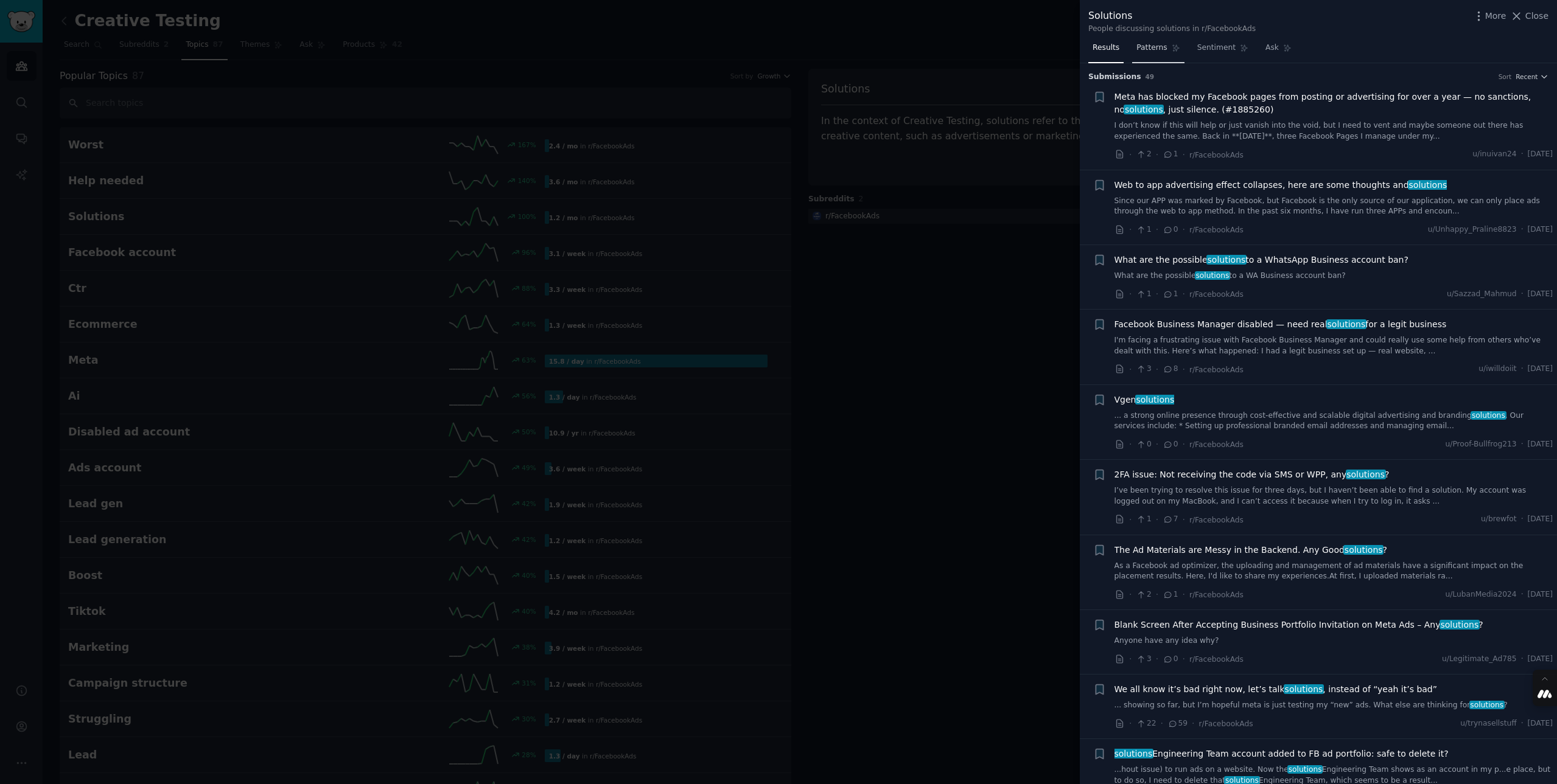
click at [1146, 52] on span "Patterns" at bounding box center [1151, 47] width 31 height 11
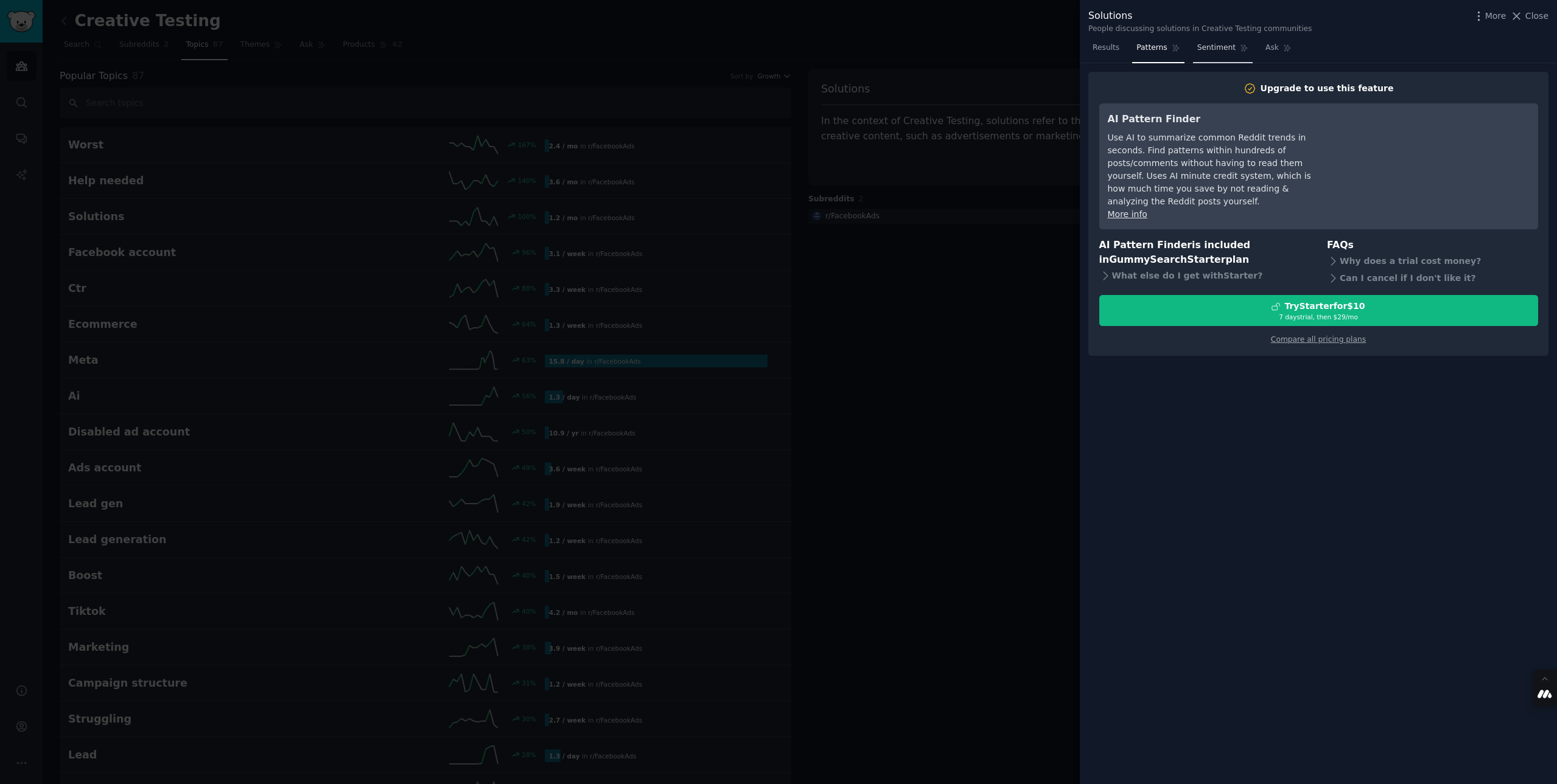
click at [1209, 46] on span "Sentiment" at bounding box center [1217, 47] width 38 height 11
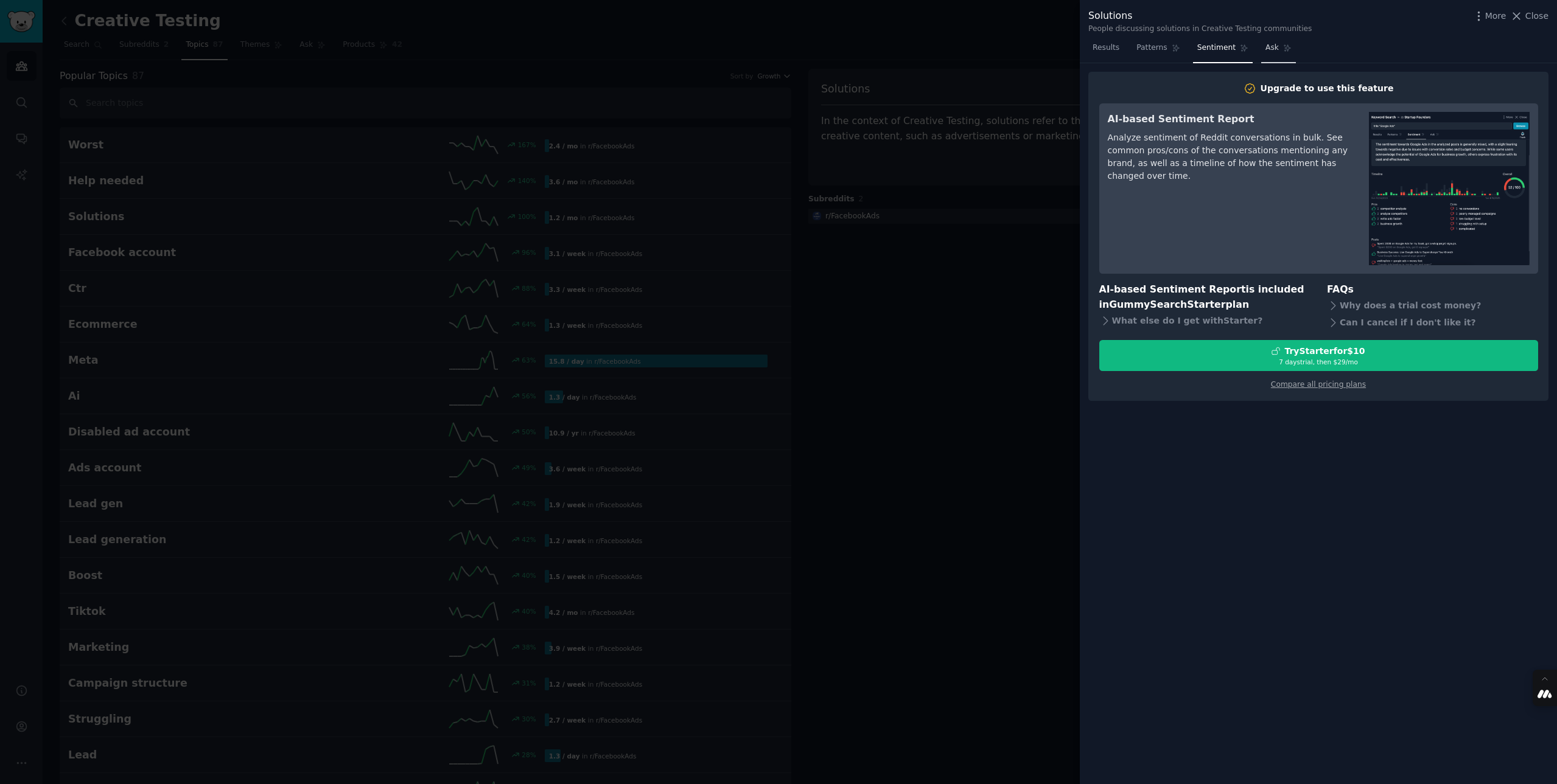
click at [1273, 46] on span "Ask" at bounding box center [1273, 47] width 13 height 11
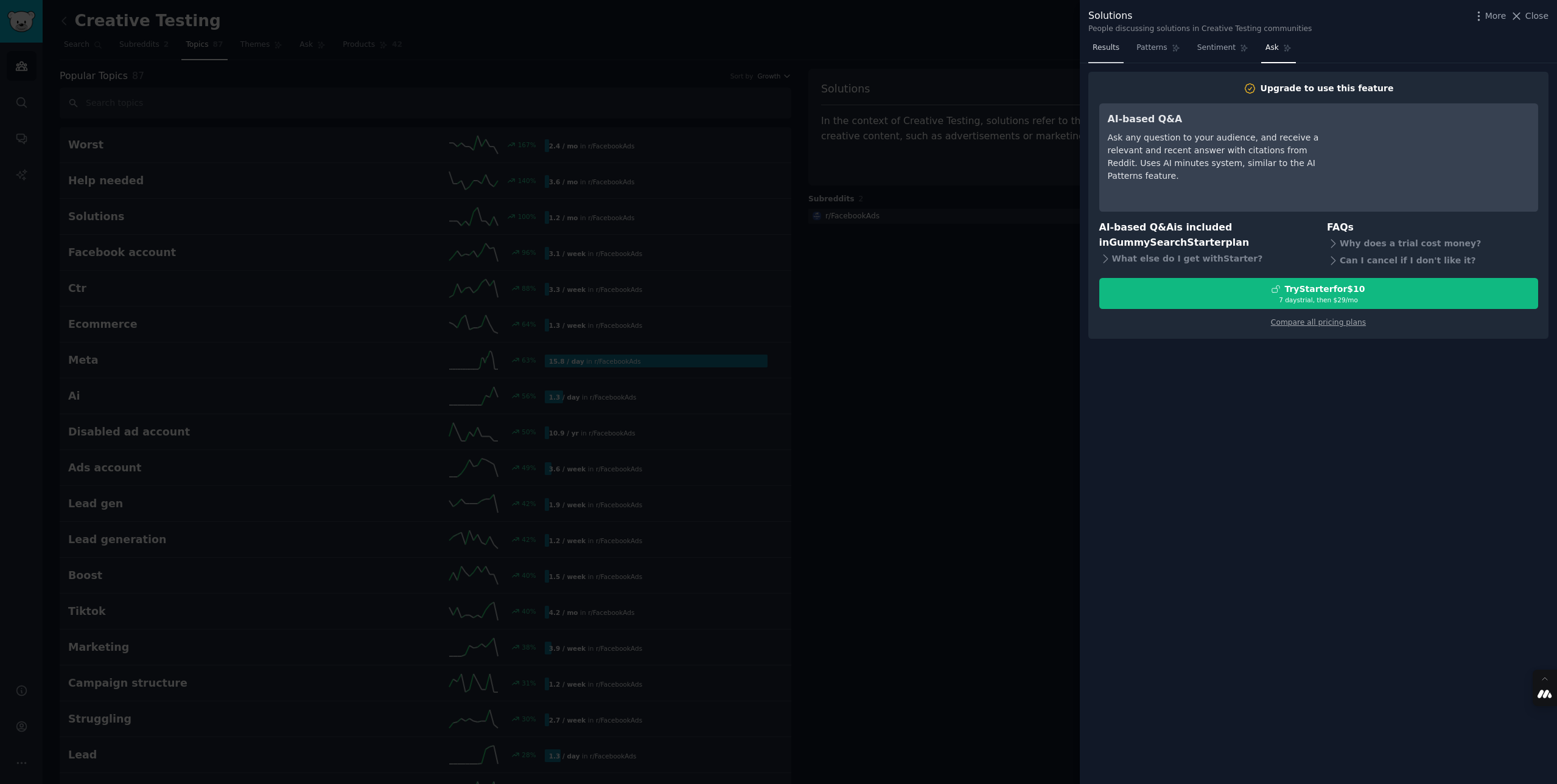
click at [1105, 46] on span "Results" at bounding box center [1106, 47] width 27 height 11
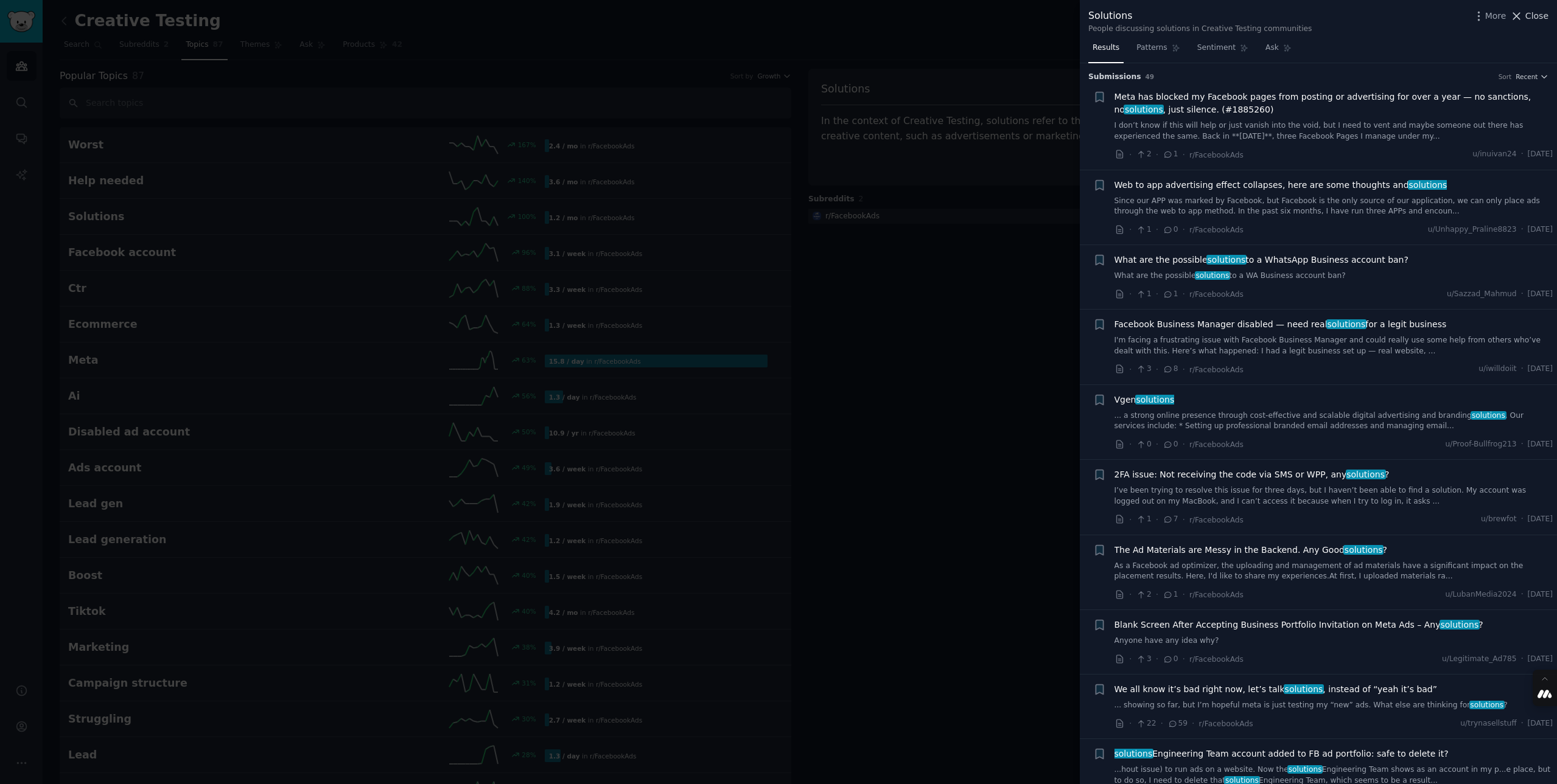
click at [1542, 14] on span "Close" at bounding box center [1537, 15] width 23 height 12
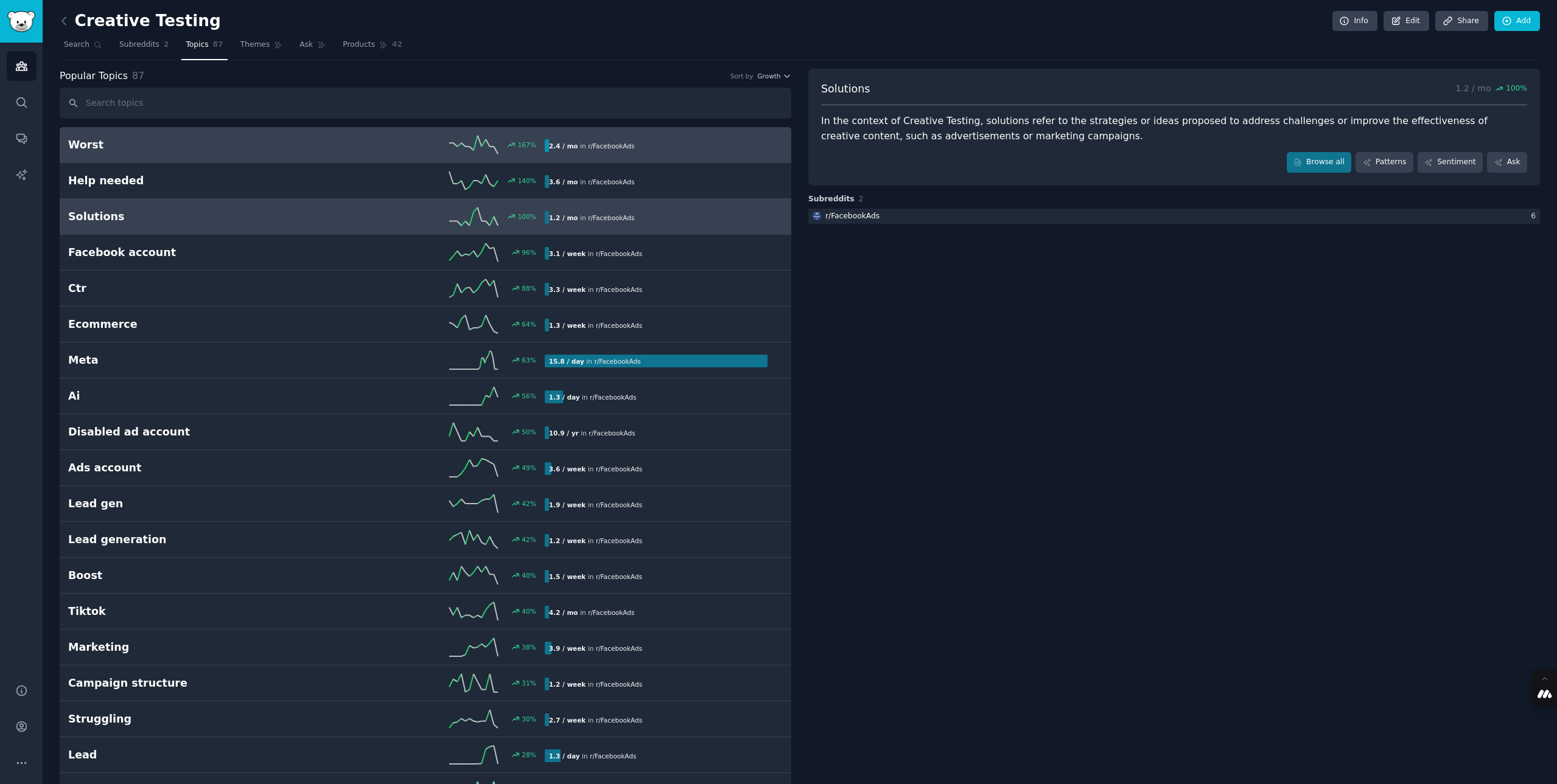
click at [210, 149] on h2 "Worst" at bounding box center [187, 145] width 238 height 15
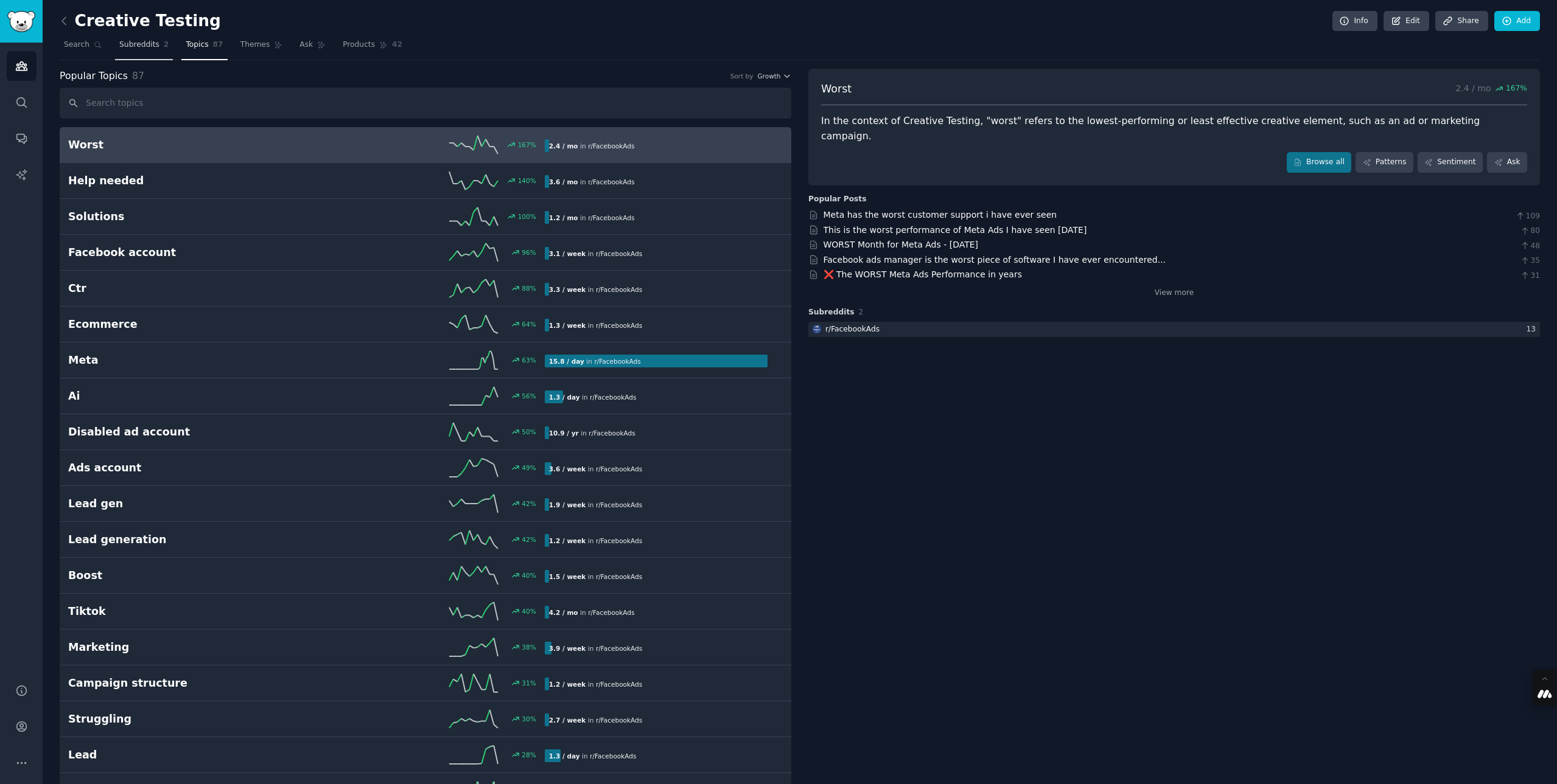
click at [128, 41] on span "Subreddits" at bounding box center [139, 44] width 40 height 11
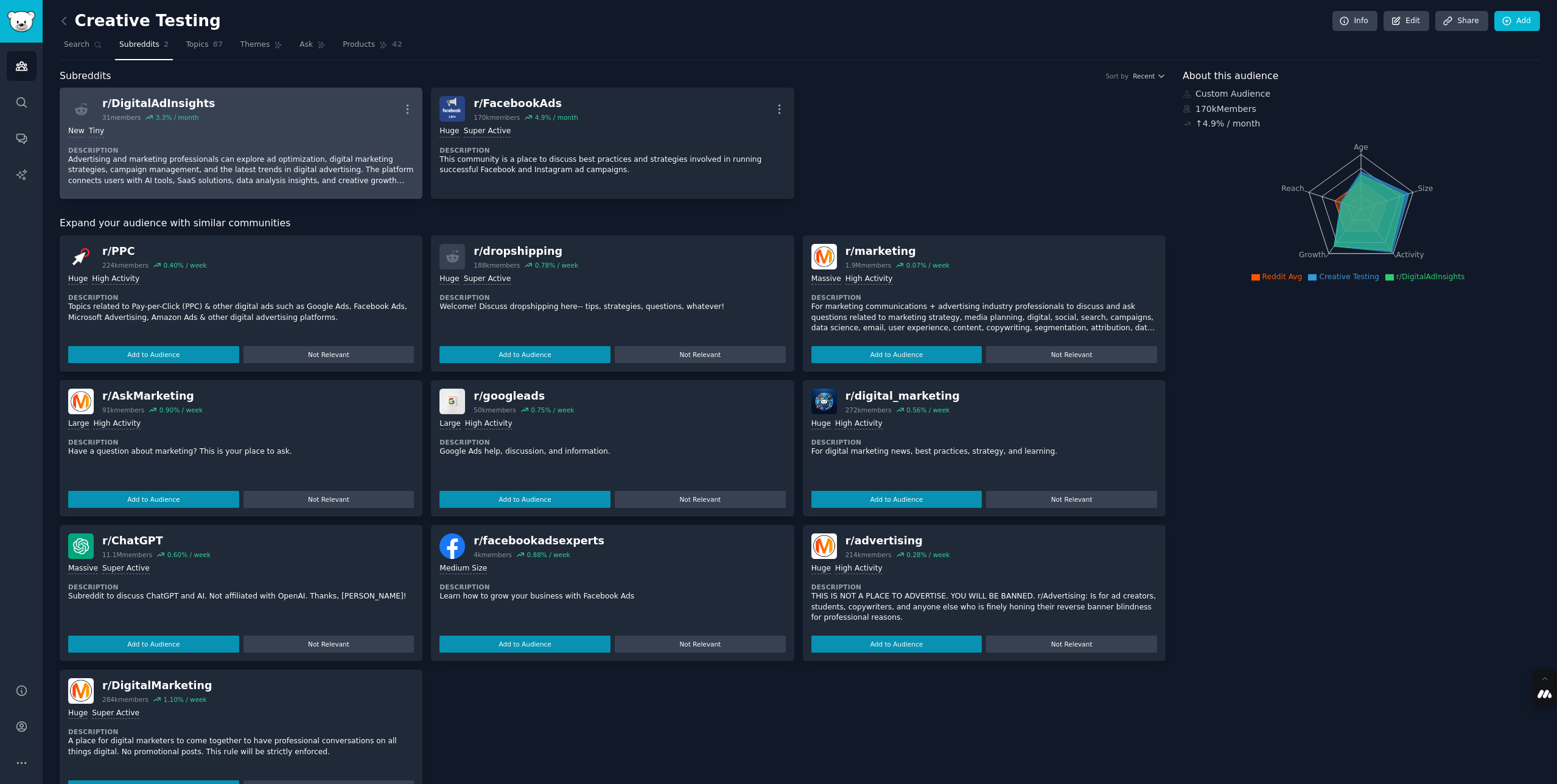
click at [273, 106] on div "r/ DigitalAdInsights 31 members 3.3 % / month More" at bounding box center [241, 109] width 346 height 26
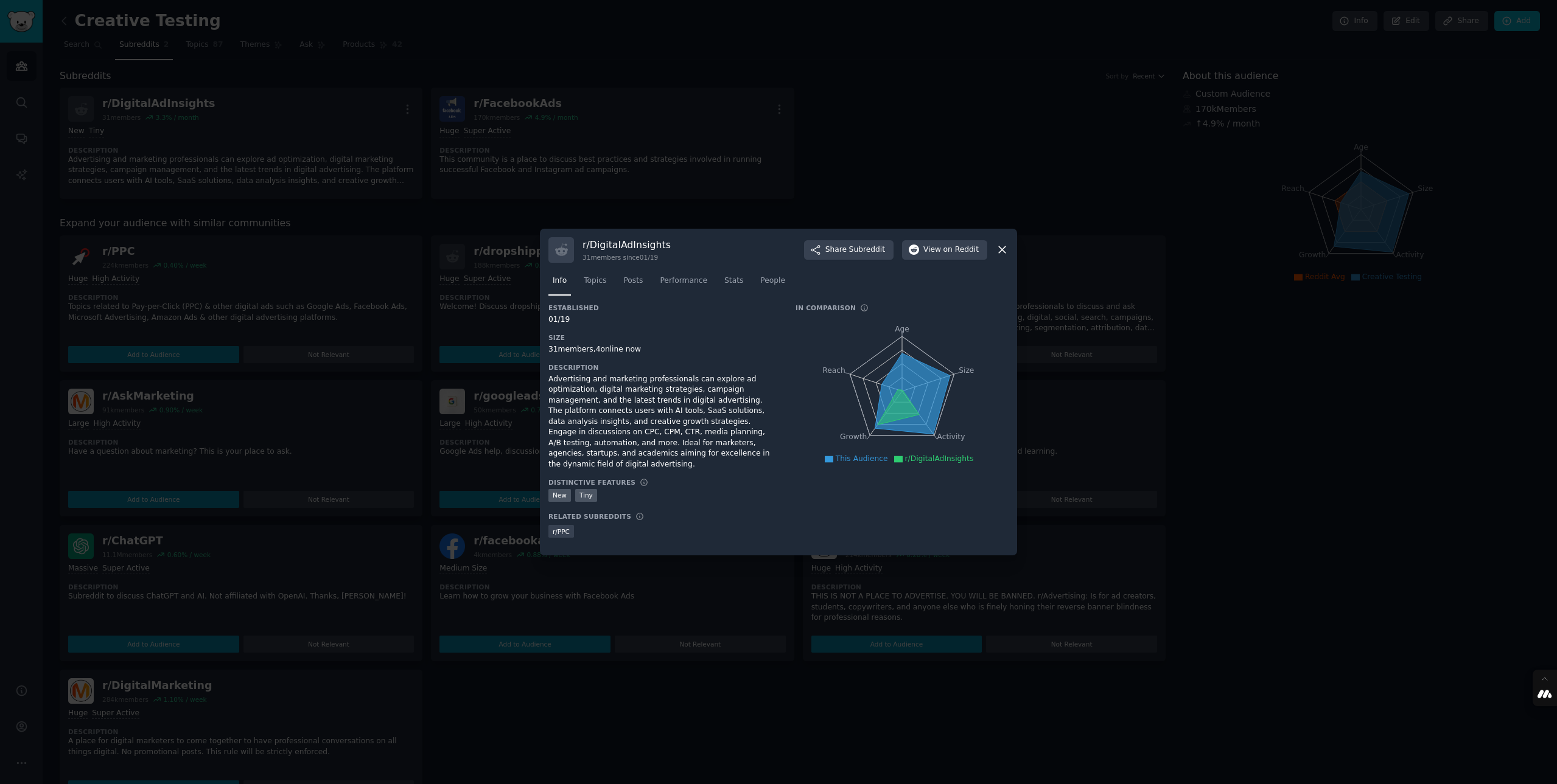
click at [1004, 249] on icon at bounding box center [1001, 249] width 12 height 12
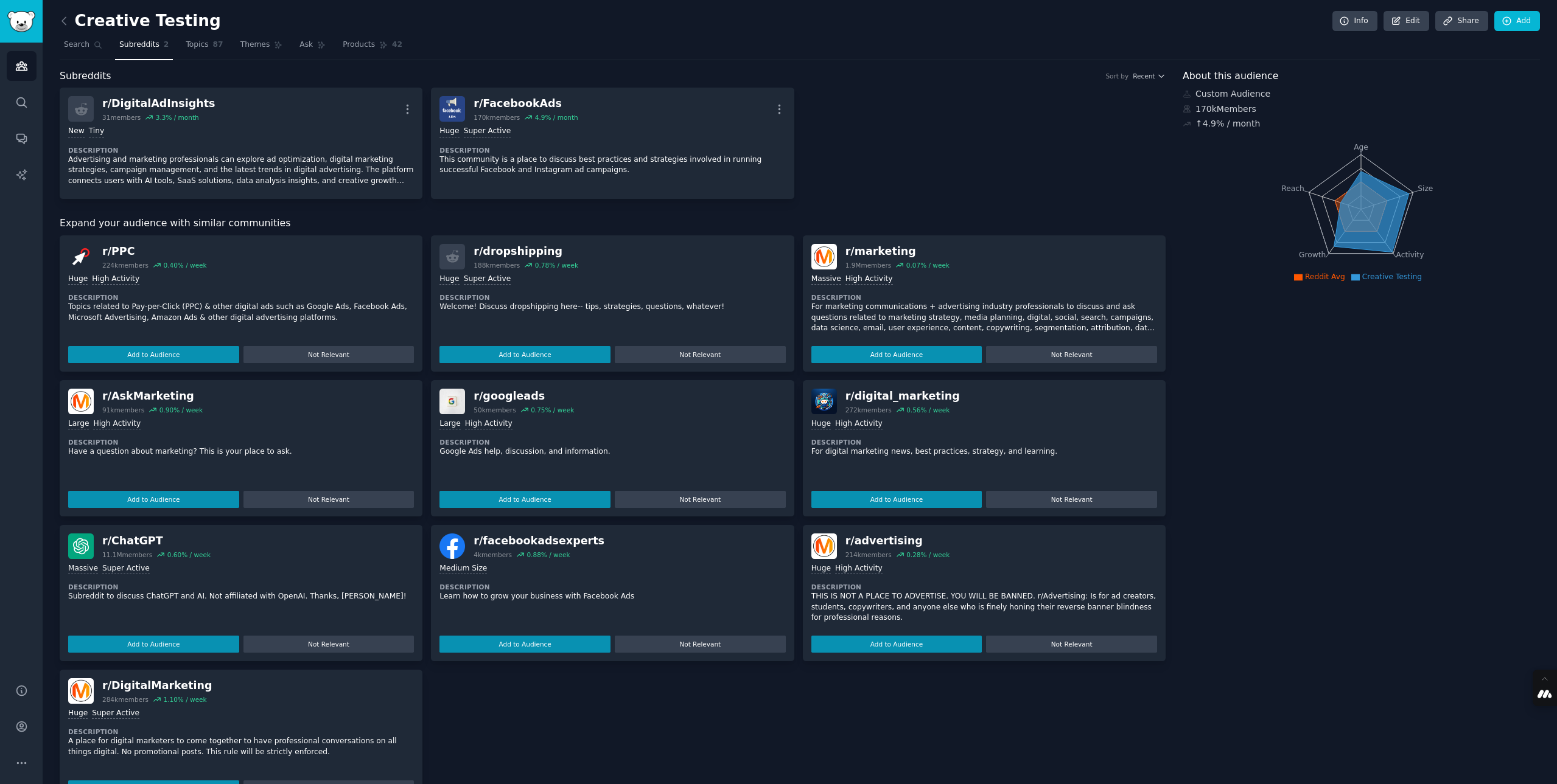
scroll to position [1, 0]
click at [897, 353] on button "Add to Audience" at bounding box center [897, 355] width 171 height 17
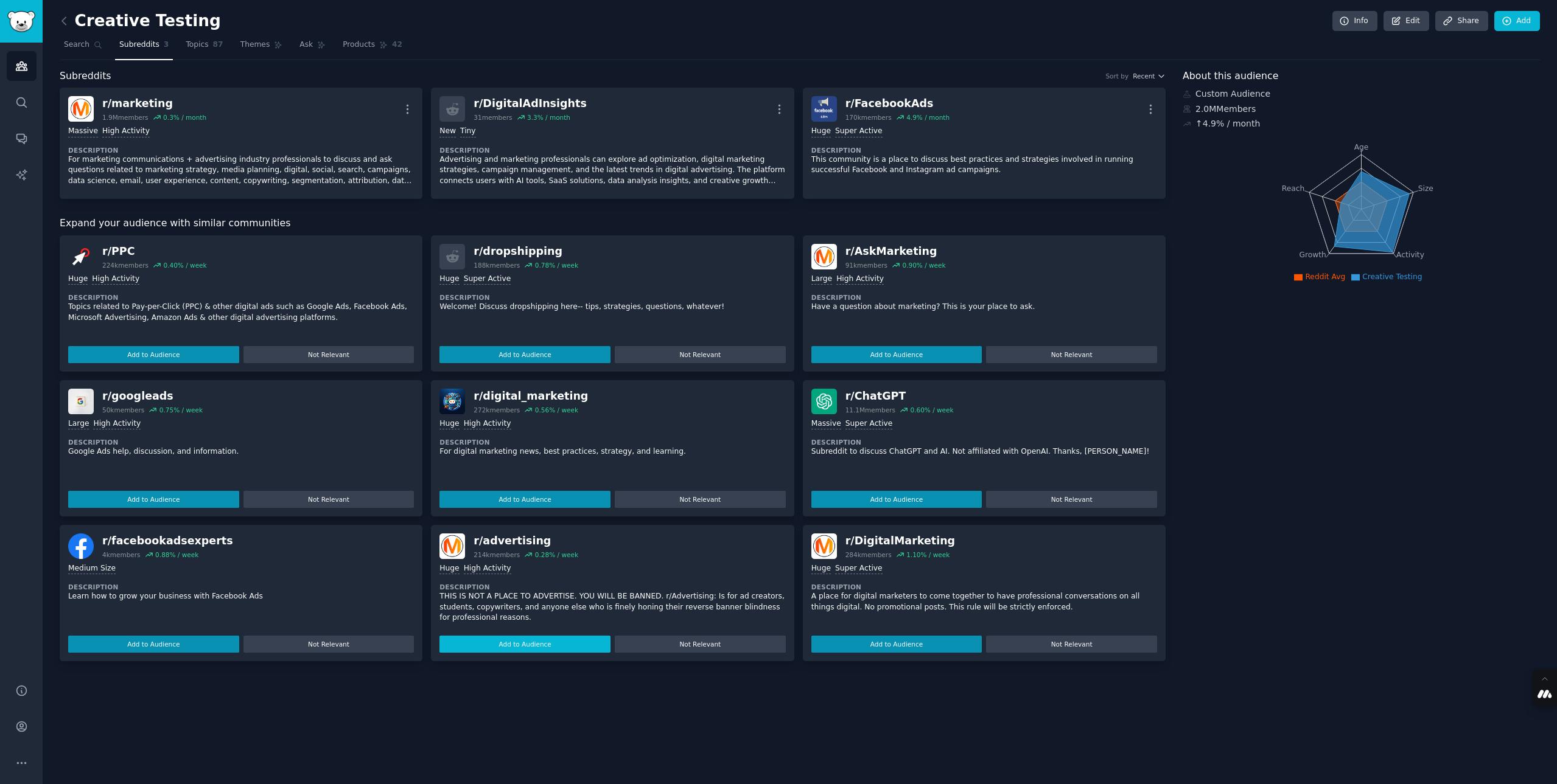
click at [543, 643] on button "Add to Audience" at bounding box center [525, 645] width 171 height 17
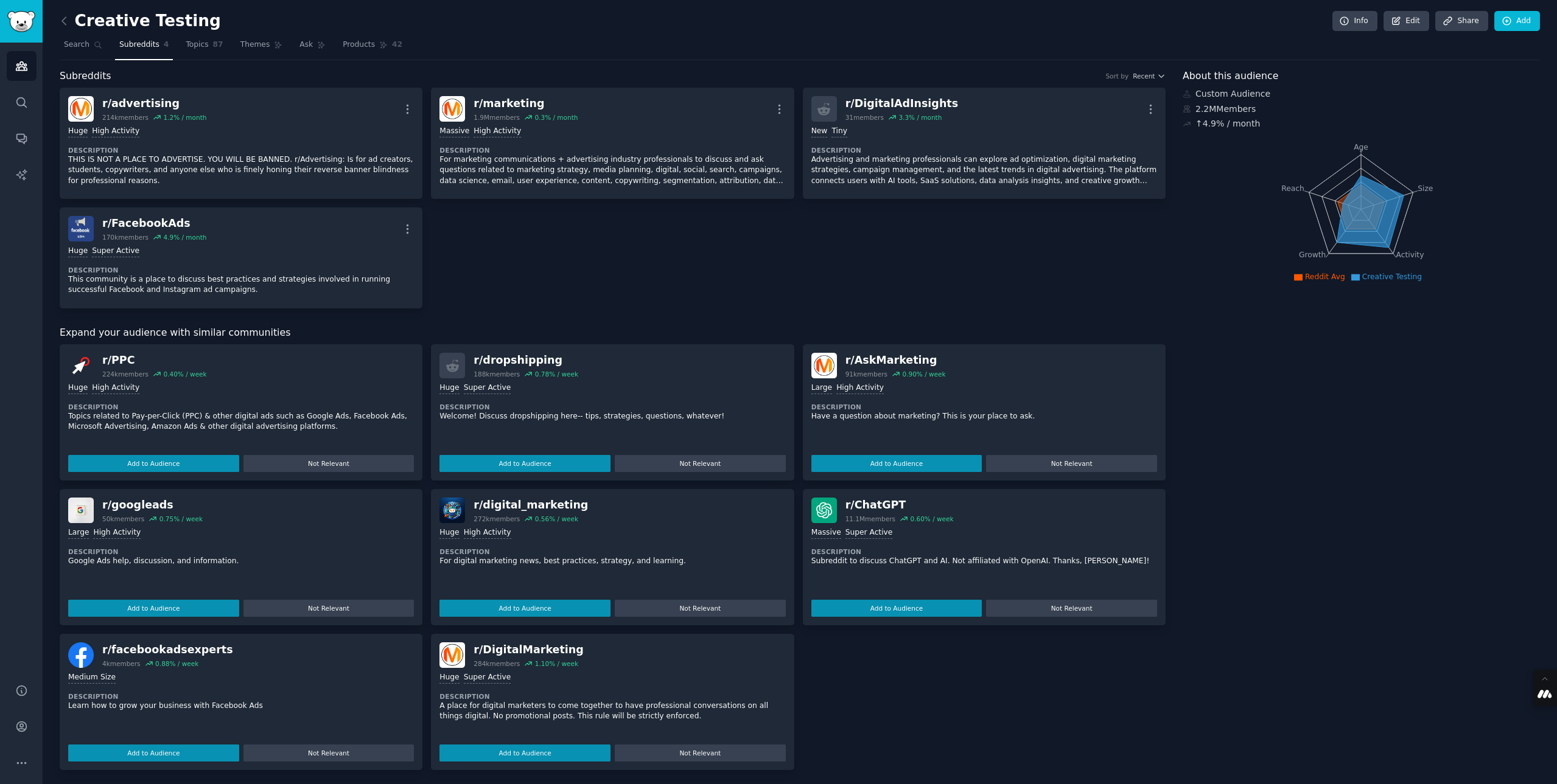
scroll to position [3, 0]
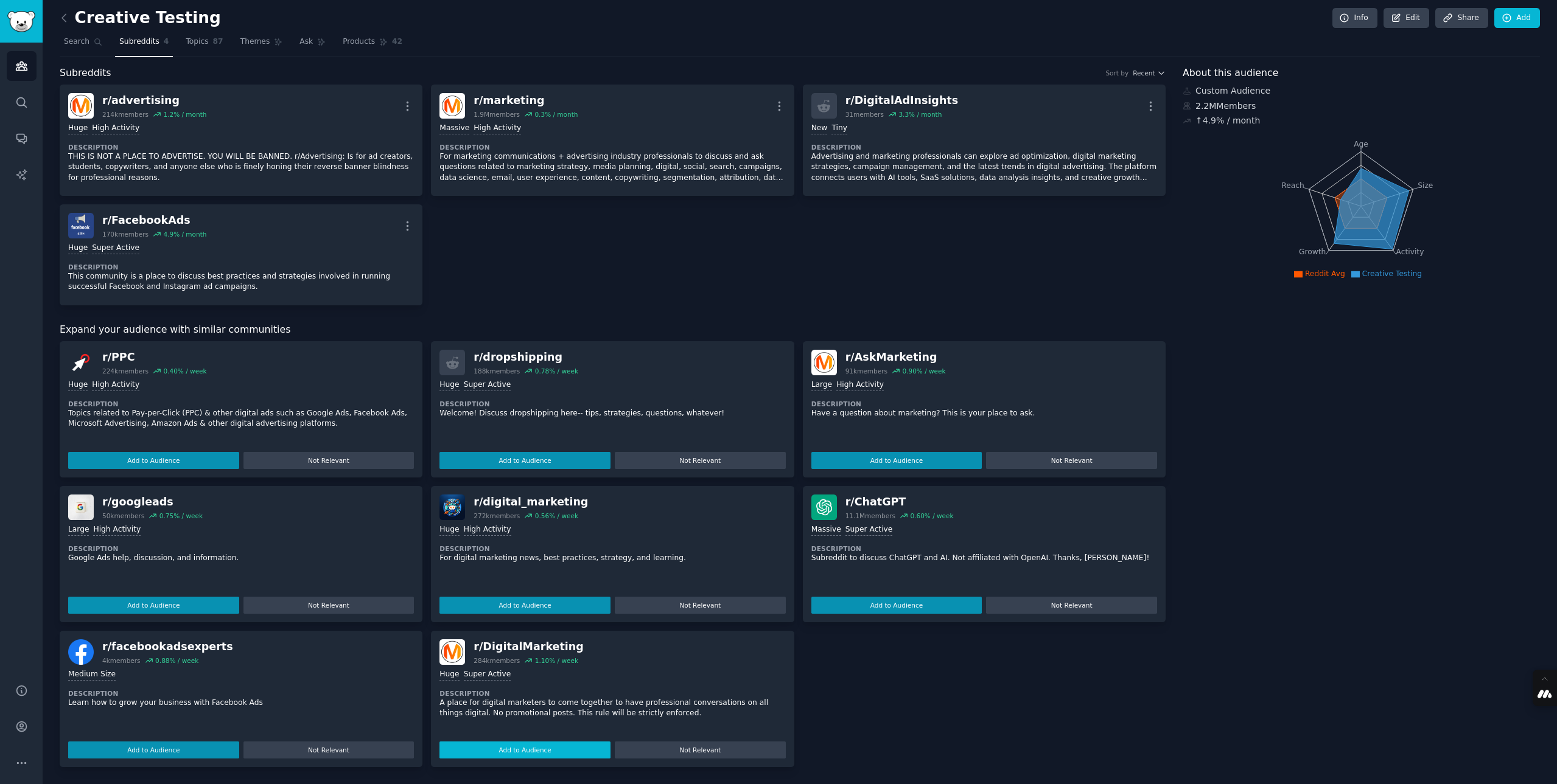
click at [516, 751] on button "Add to Audience" at bounding box center [525, 750] width 171 height 17
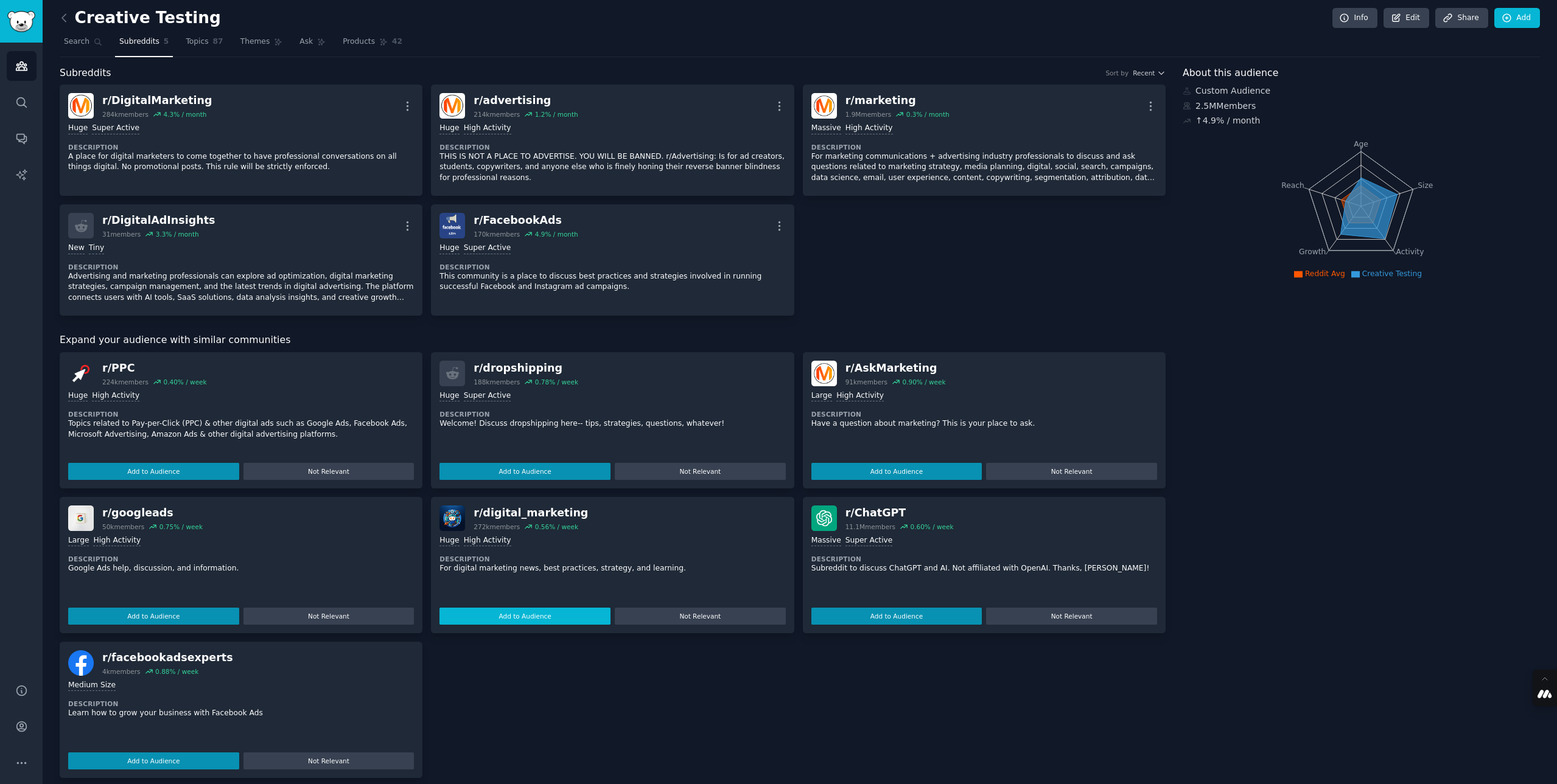
click at [506, 614] on button "Add to Audience" at bounding box center [525, 617] width 171 height 17
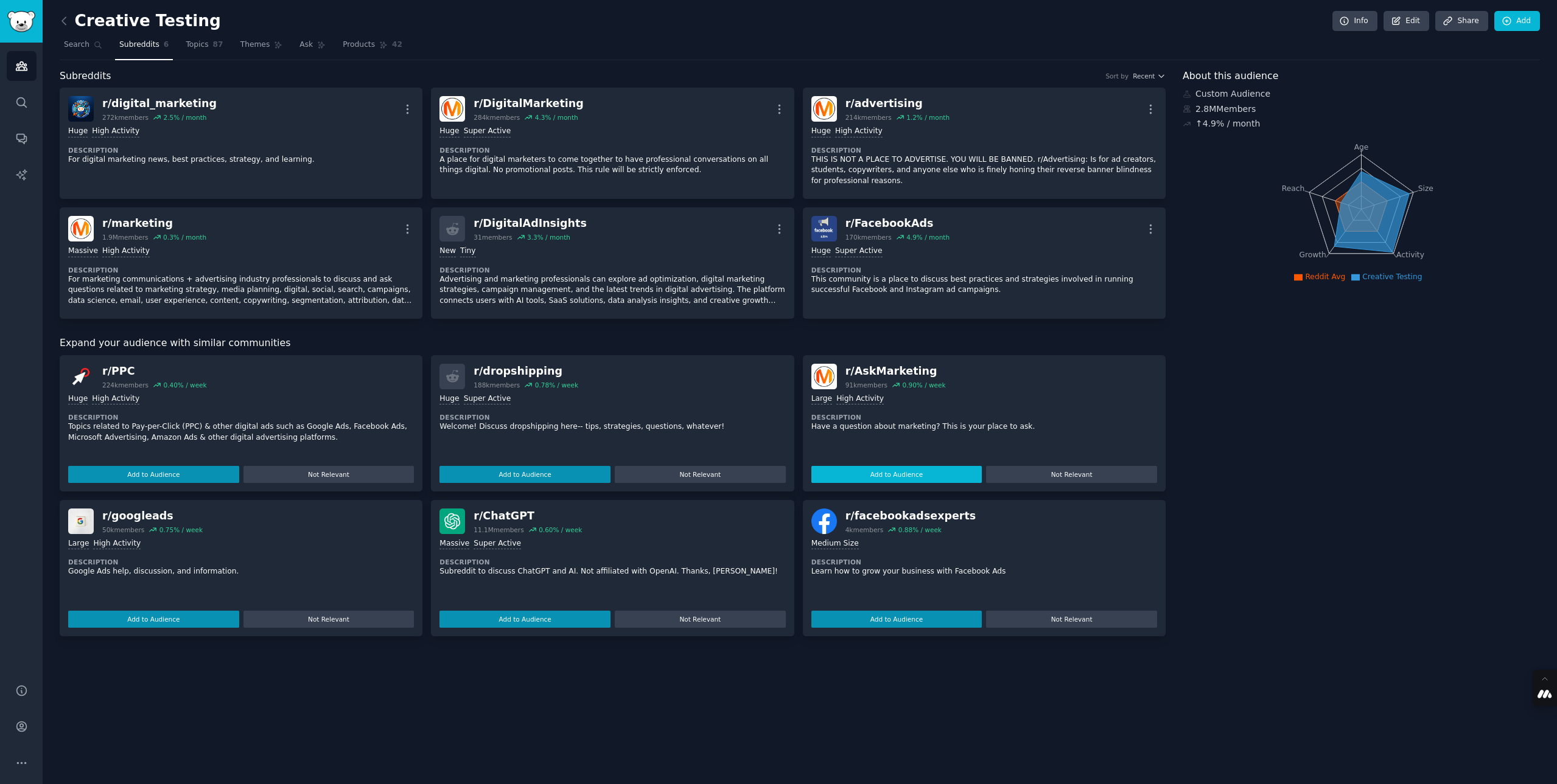
click at [880, 476] on button "Add to Audience" at bounding box center [897, 475] width 171 height 17
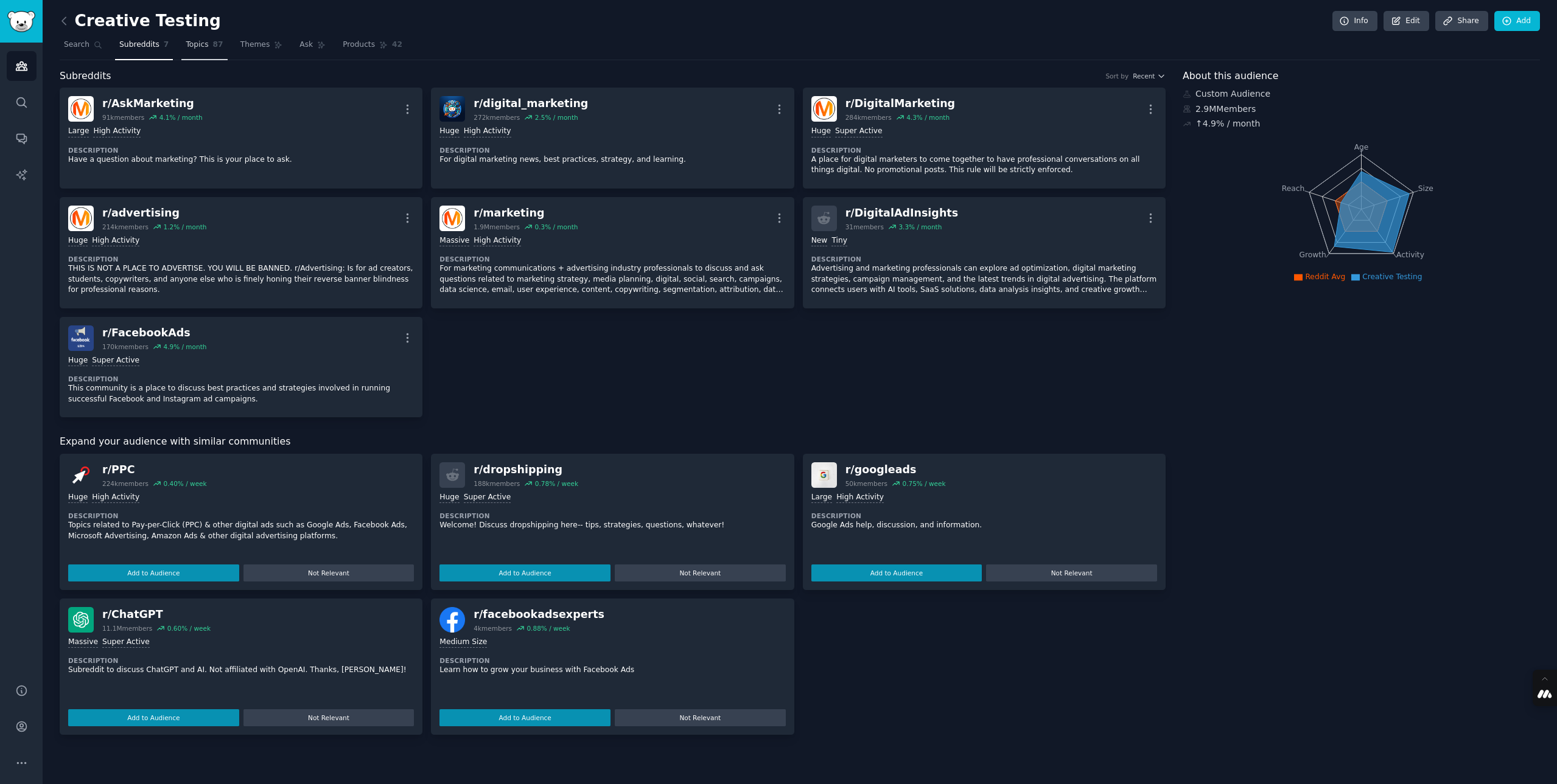
click at [201, 49] on span "Topics" at bounding box center [196, 44] width 22 height 11
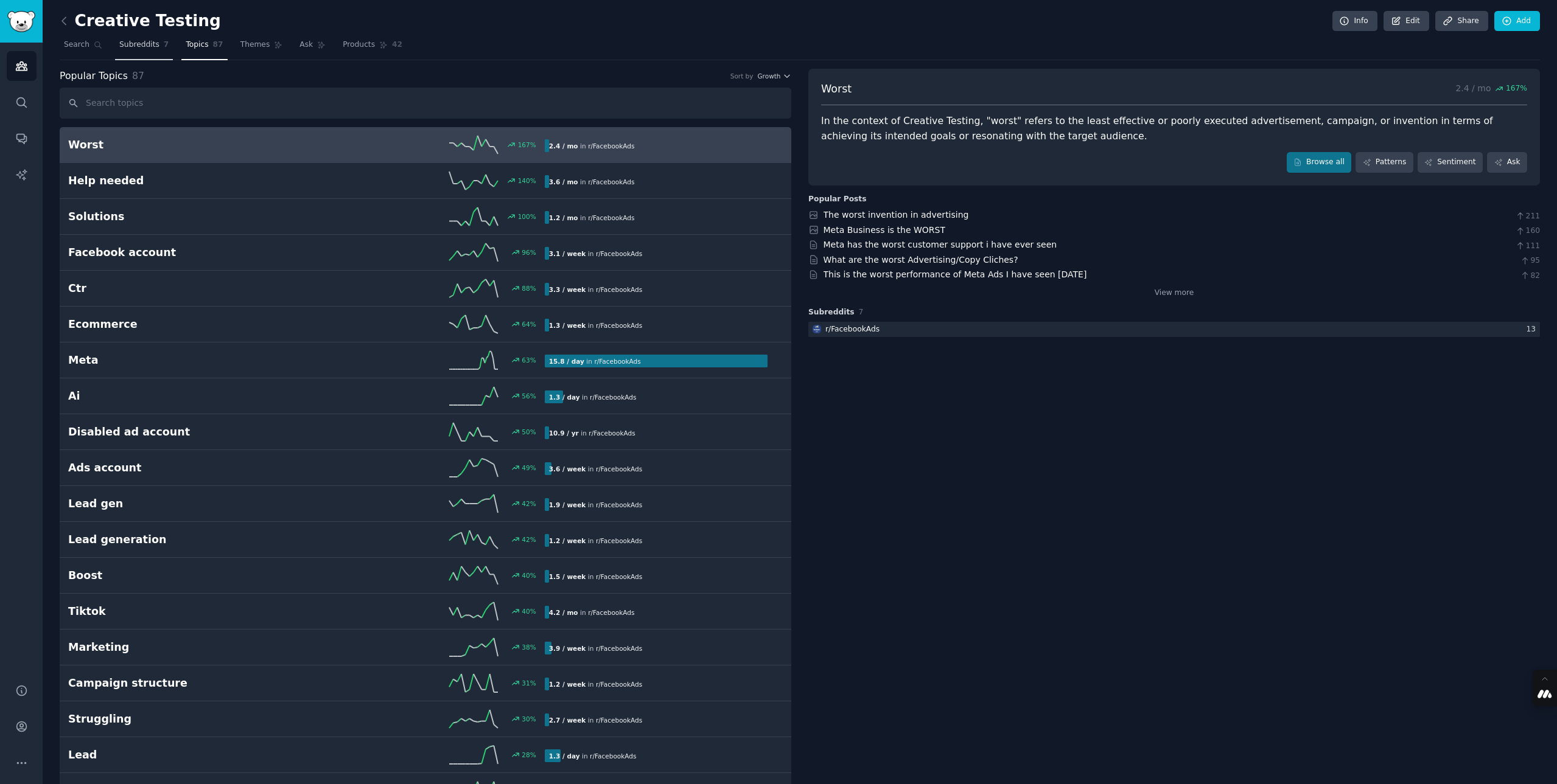
click at [136, 51] on link "Subreddits 7" at bounding box center [144, 48] width 58 height 25
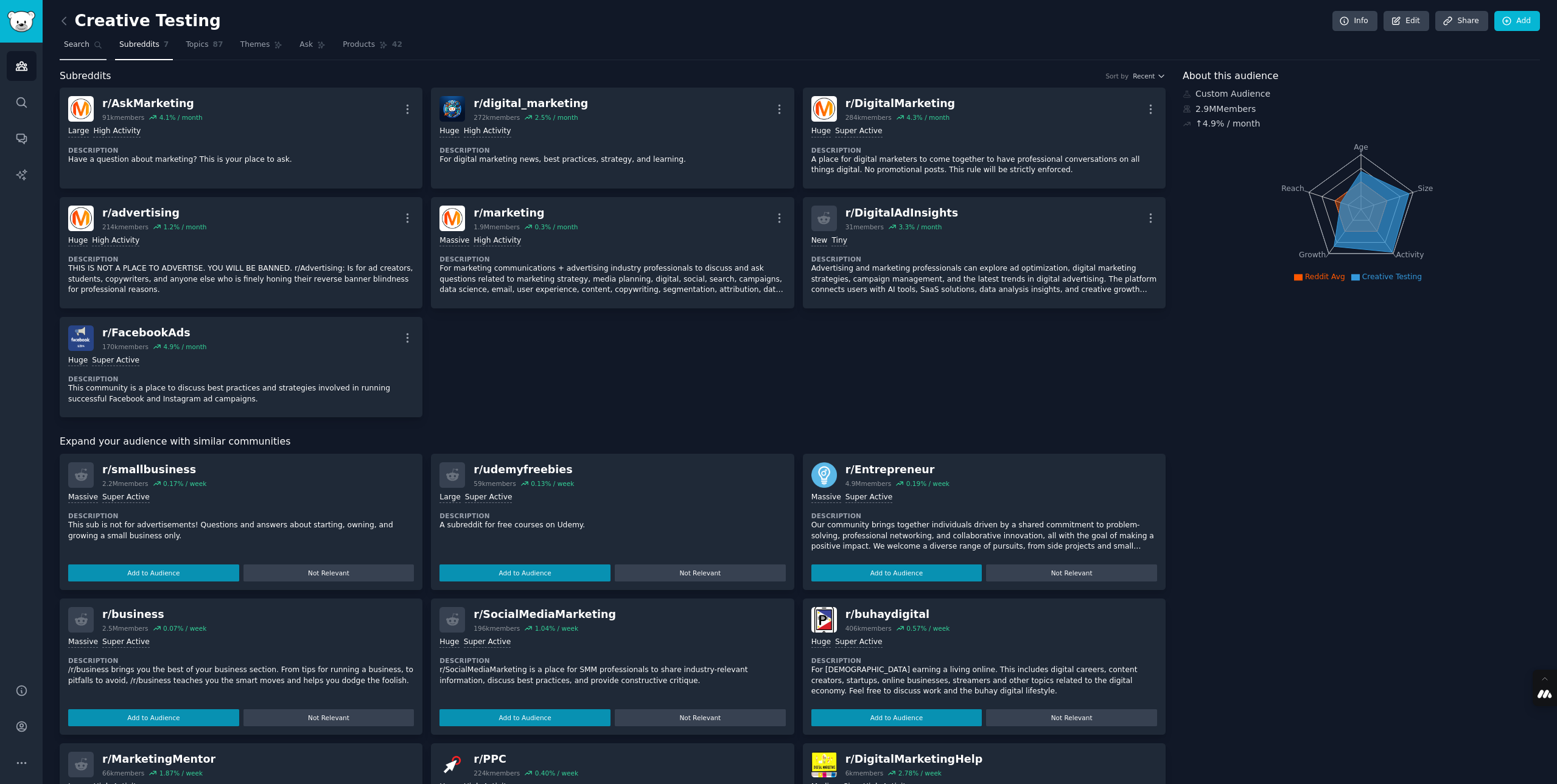
click at [77, 46] on span "Search" at bounding box center [76, 44] width 26 height 11
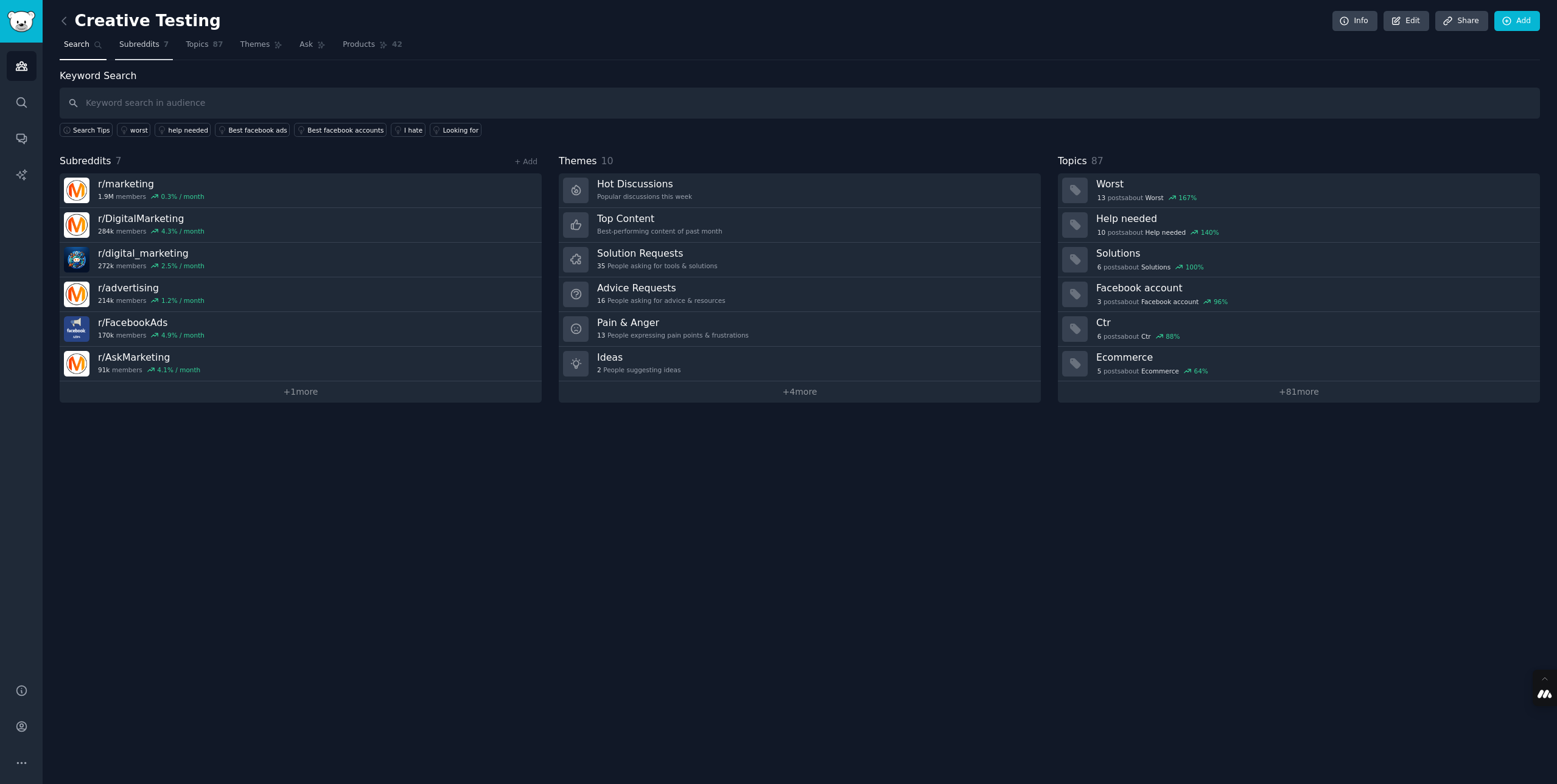
click at [127, 40] on span "Subreddits" at bounding box center [139, 44] width 40 height 11
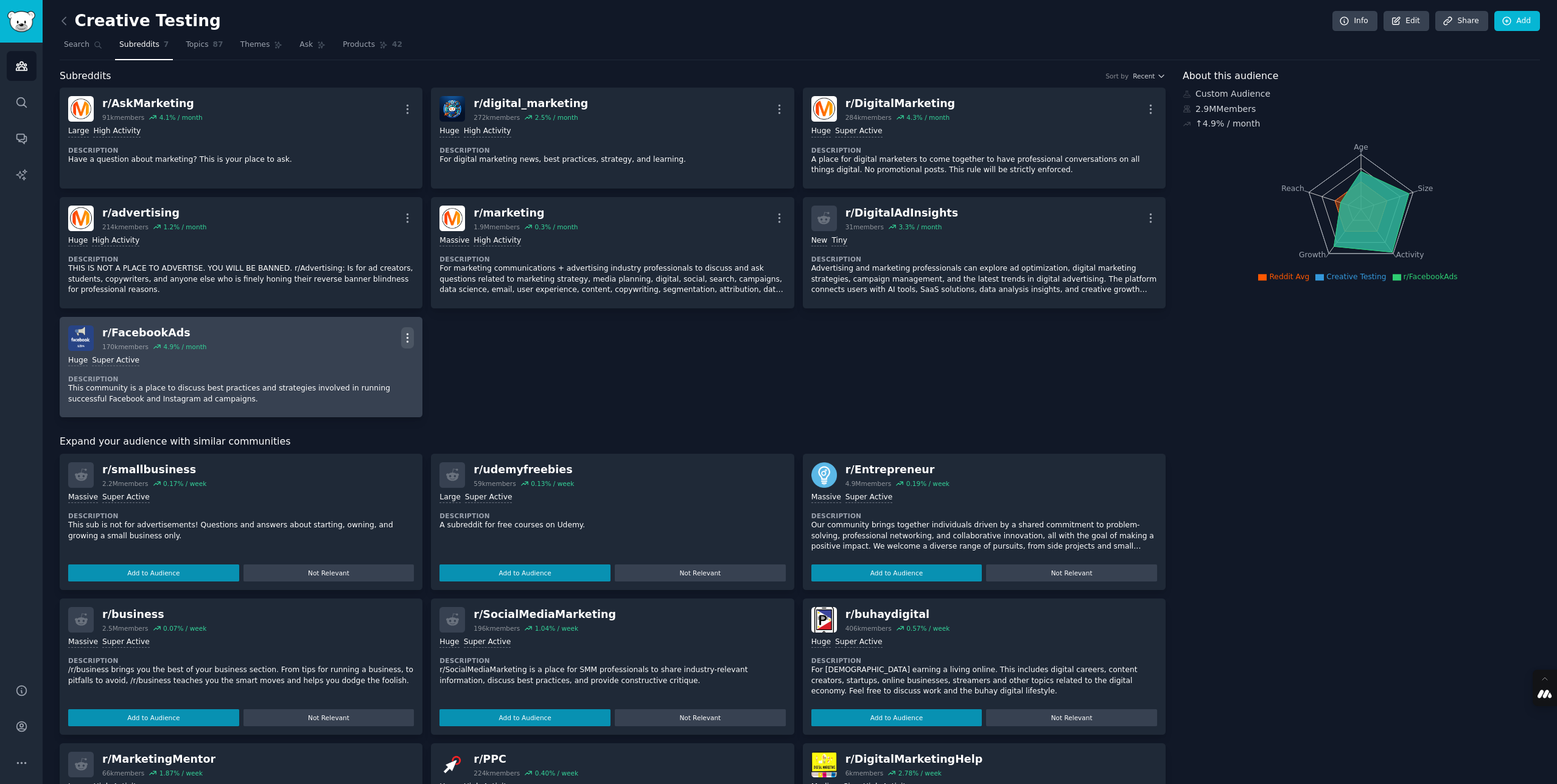
click at [405, 334] on icon "button" at bounding box center [407, 337] width 12 height 12
click at [358, 384] on p "Delete" at bounding box center [359, 384] width 28 height 12
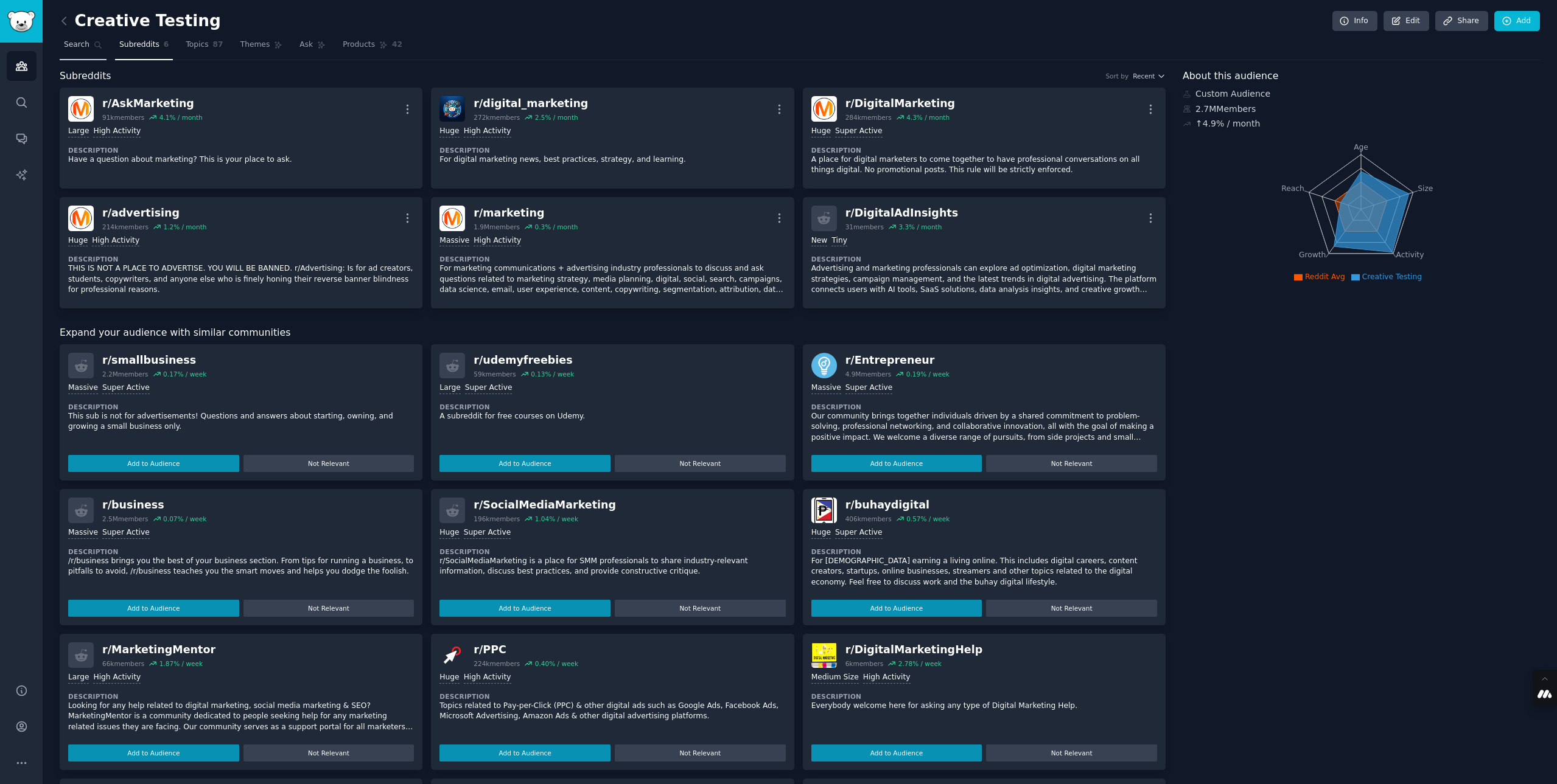
click at [85, 49] on span "Search" at bounding box center [76, 44] width 26 height 11
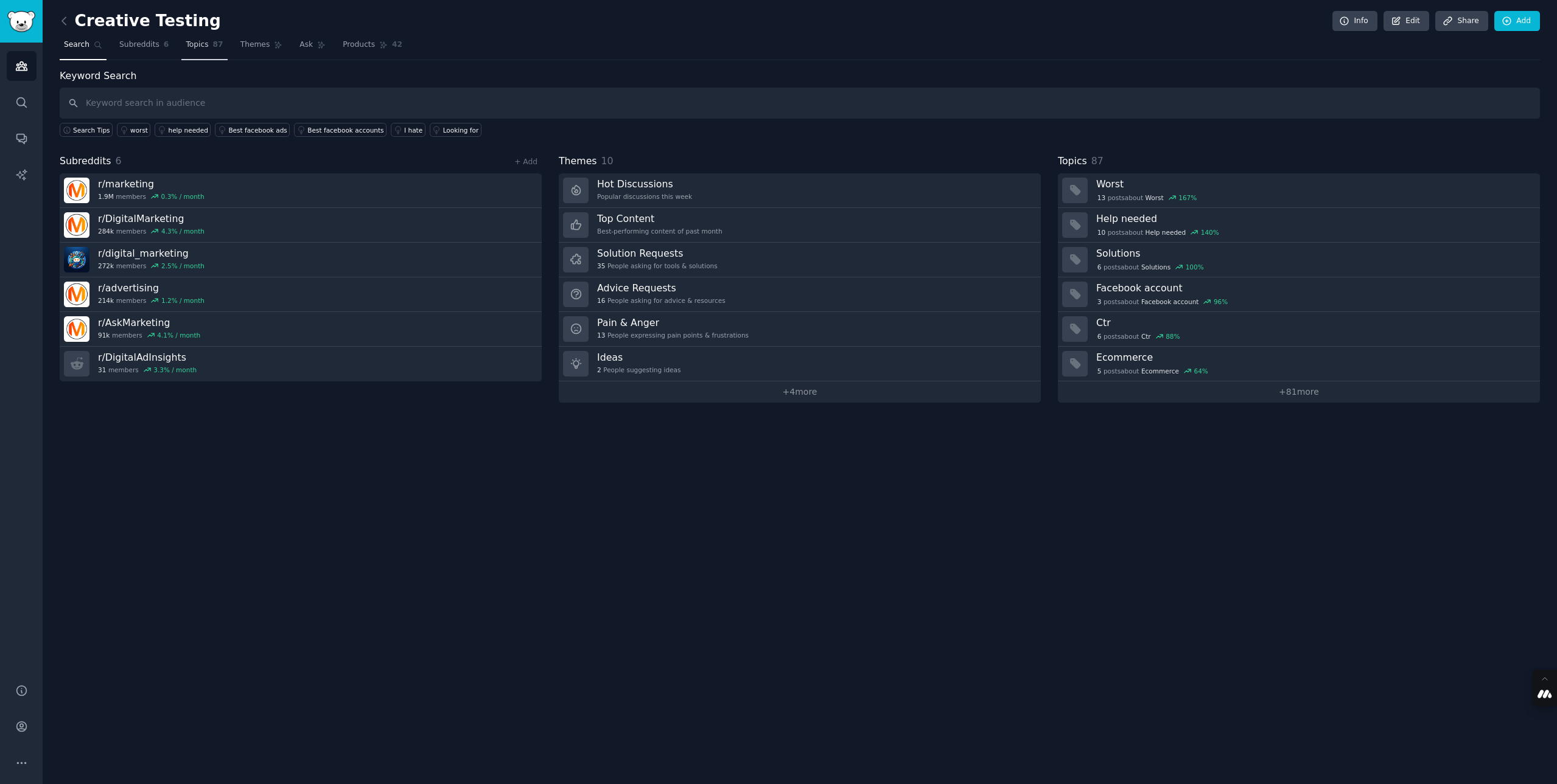
click at [200, 44] on span "Topics" at bounding box center [196, 44] width 22 height 11
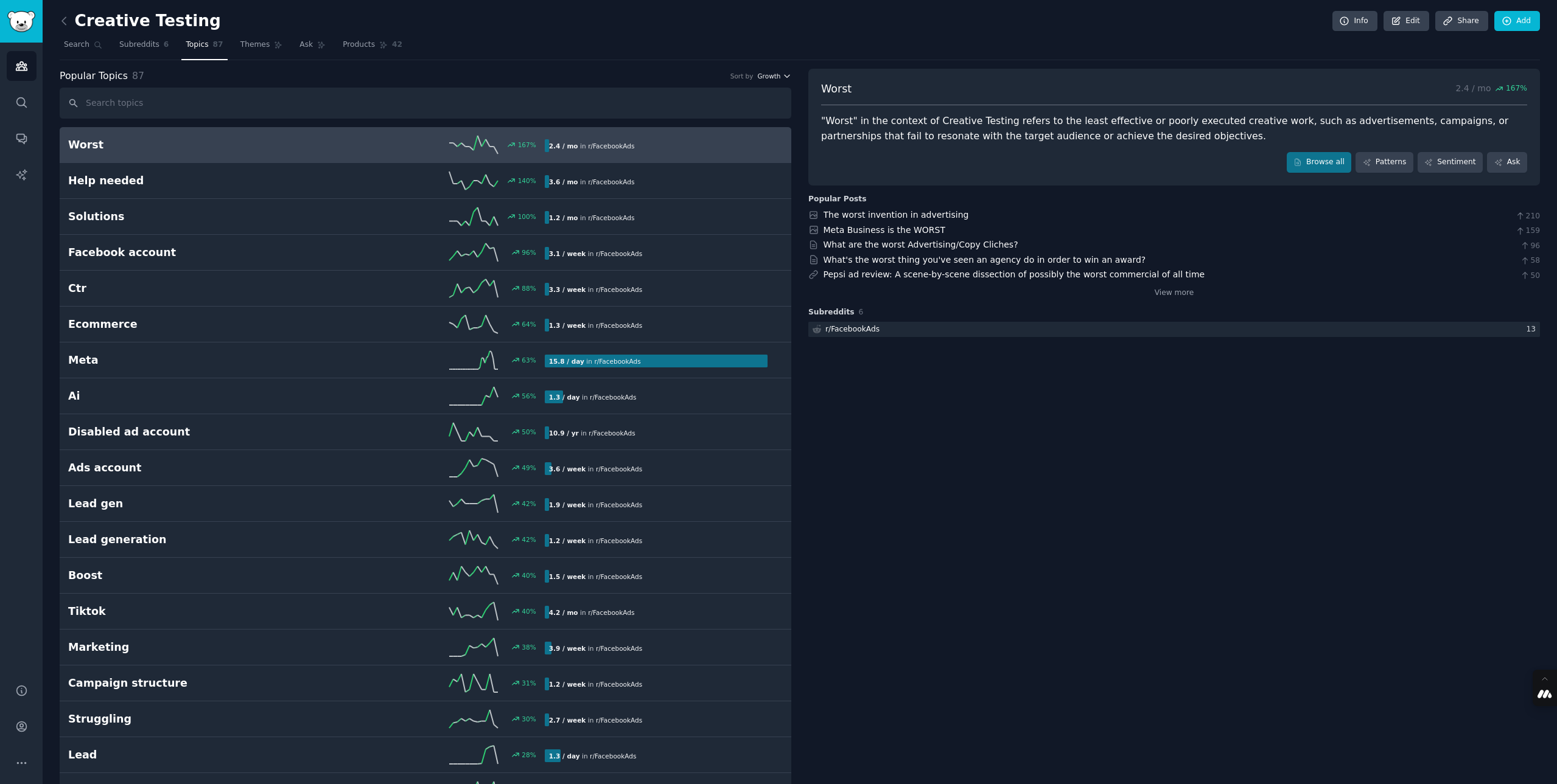
click at [779, 74] on button "Growth" at bounding box center [774, 76] width 34 height 9
click at [717, 118] on p "Velocity" at bounding box center [709, 120] width 29 height 11
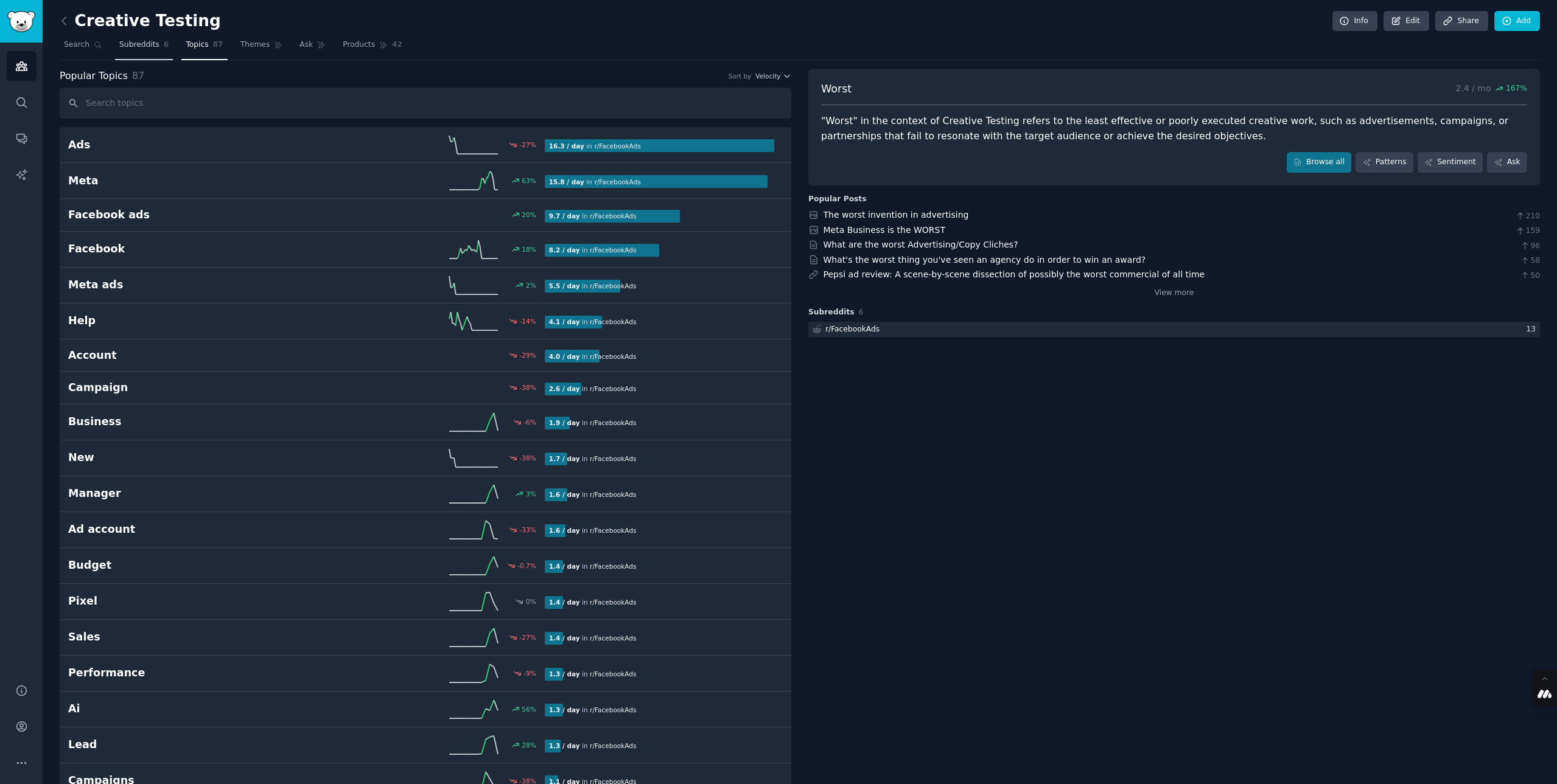
click at [132, 43] on span "Subreddits" at bounding box center [139, 44] width 40 height 11
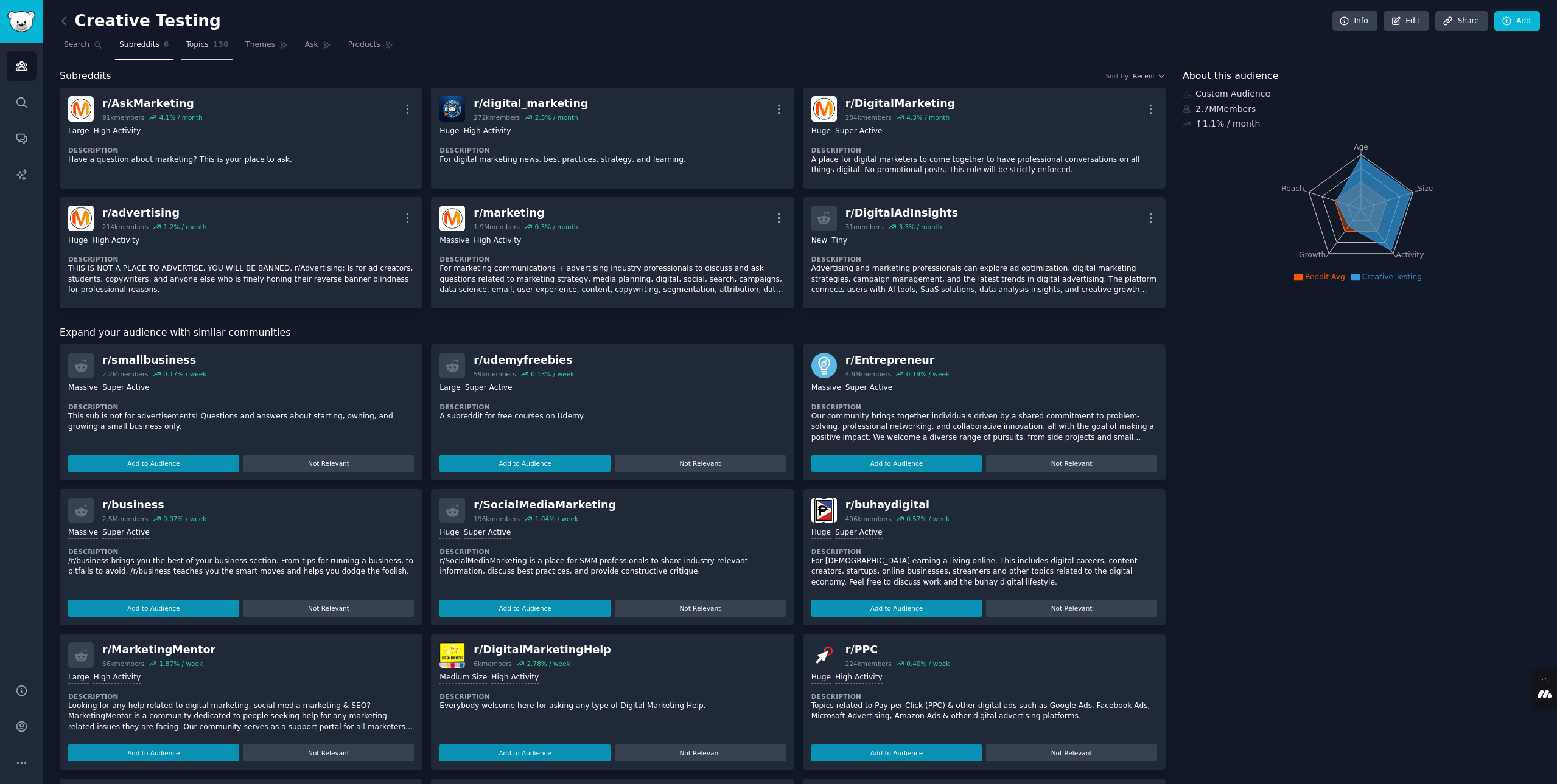
click at [203, 44] on span "Topics" at bounding box center [196, 44] width 22 height 11
